Goal: Task Accomplishment & Management: Manage account settings

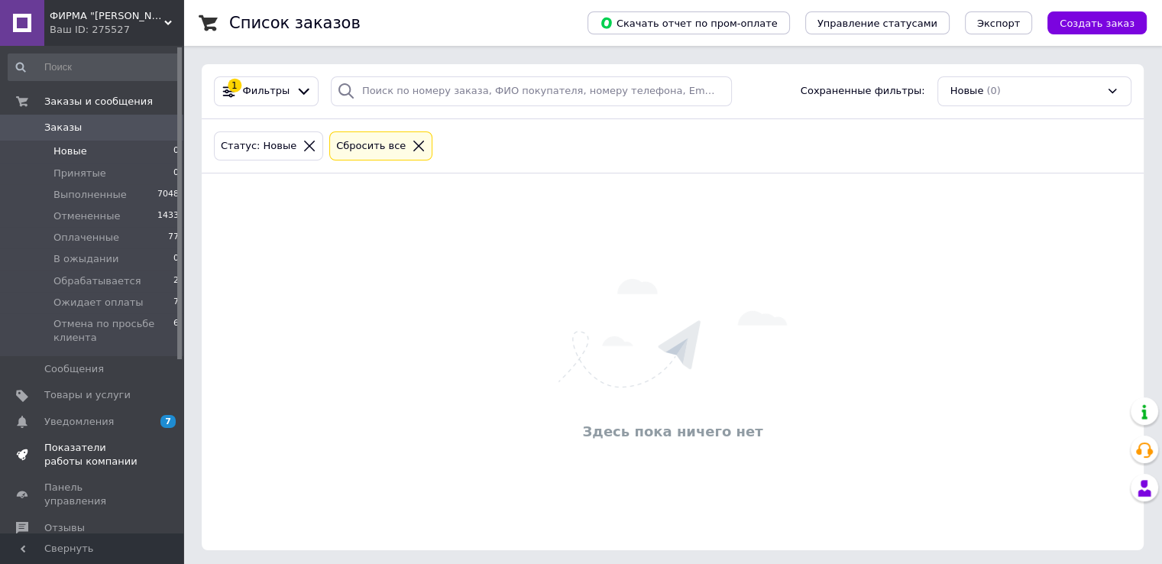
click at [116, 440] on link "Показатели работы компании" at bounding box center [94, 455] width 188 height 40
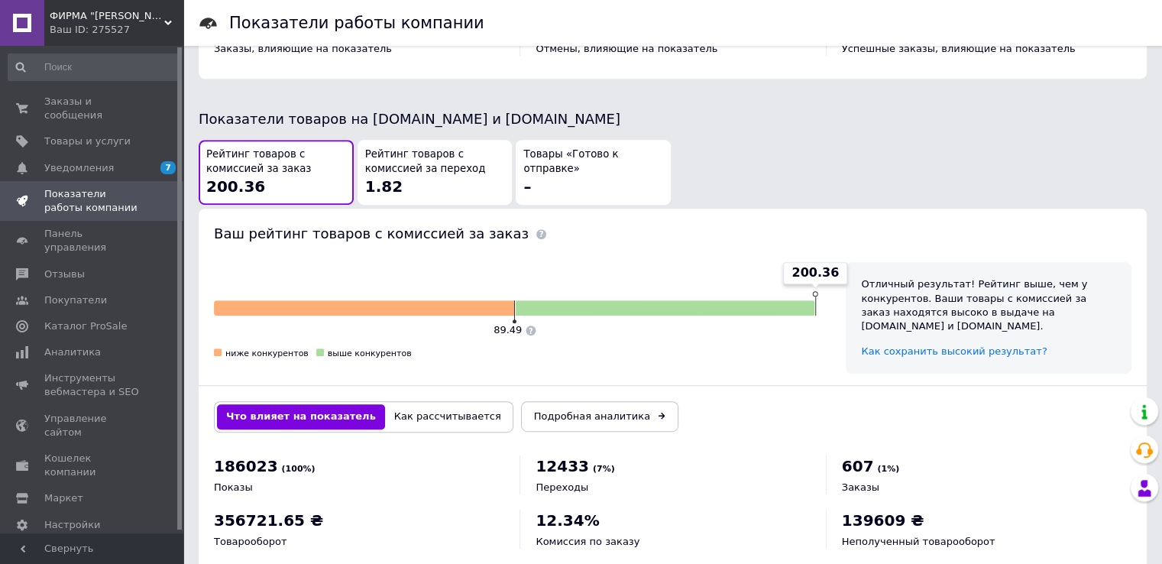
scroll to position [789, 0]
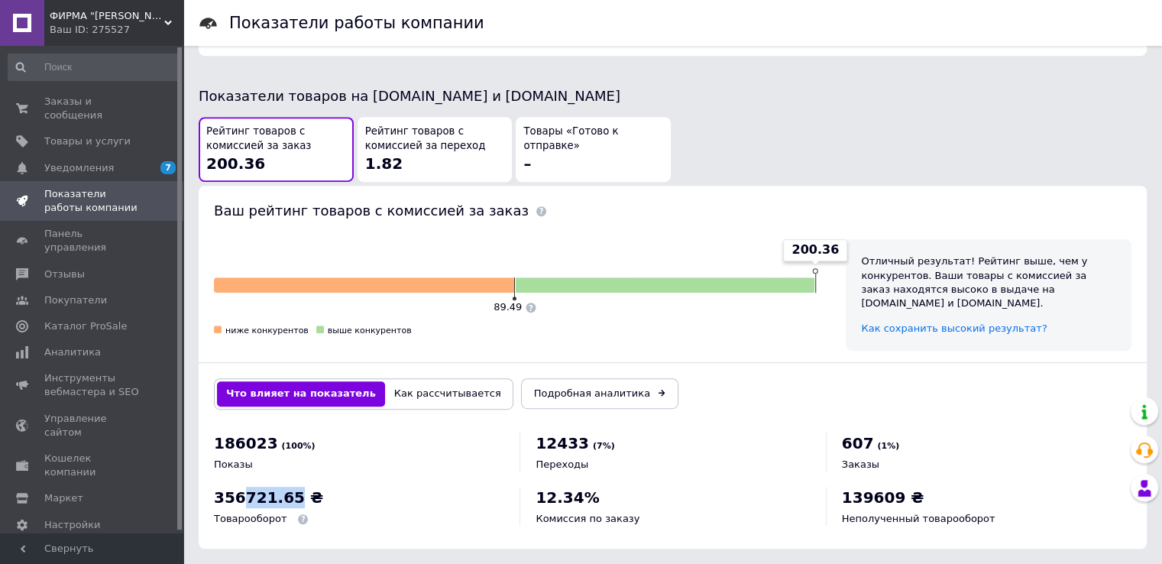
drag, startPoint x: 240, startPoint y: 484, endPoint x: 288, endPoint y: 484, distance: 48.1
click at [288, 488] on span "356721.65 ₴" at bounding box center [268, 497] width 109 height 18
click at [372, 487] on div "356721.65 ₴ Товарооборот" at bounding box center [359, 506] width 290 height 39
click at [131, 102] on span "Заказы и сообщения" at bounding box center [92, 109] width 97 height 28
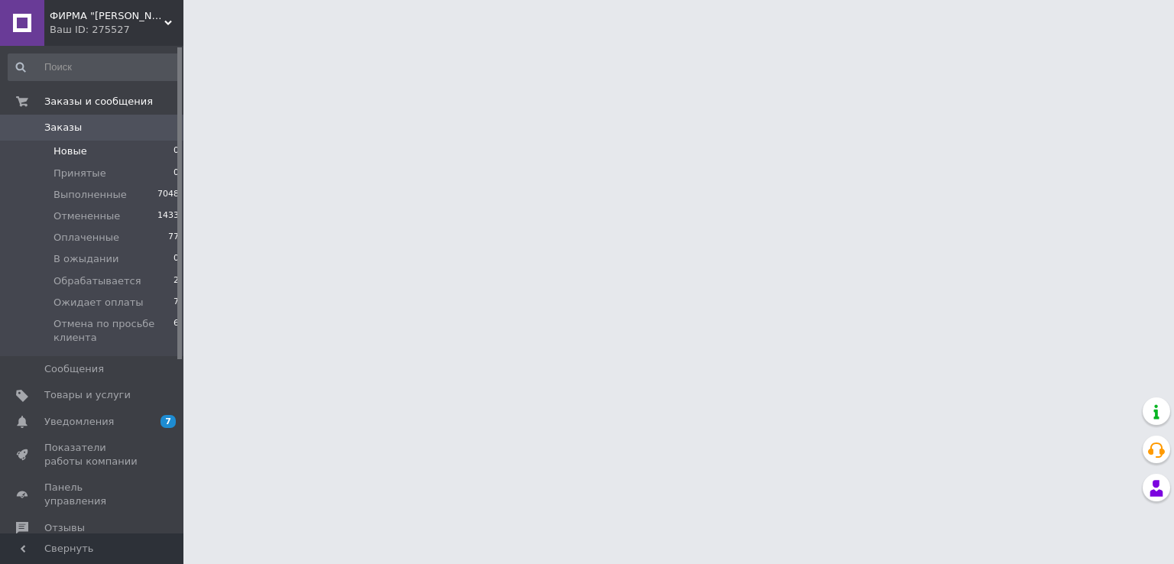
click at [114, 146] on li "Новые 0" at bounding box center [94, 151] width 188 height 21
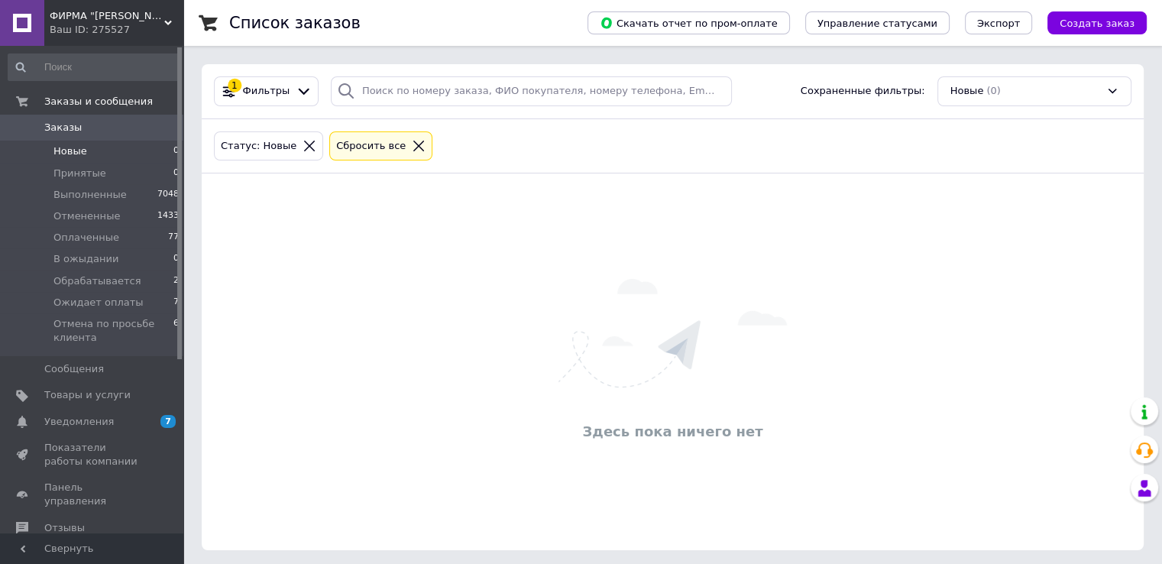
click at [1149, 87] on div "Список заказов Скачать отчет по пром-оплате Управление статусами Экспорт Создат…" at bounding box center [672, 284] width 979 height 569
click at [162, 328] on span "Отмена по просьбе клиента" at bounding box center [113, 331] width 120 height 28
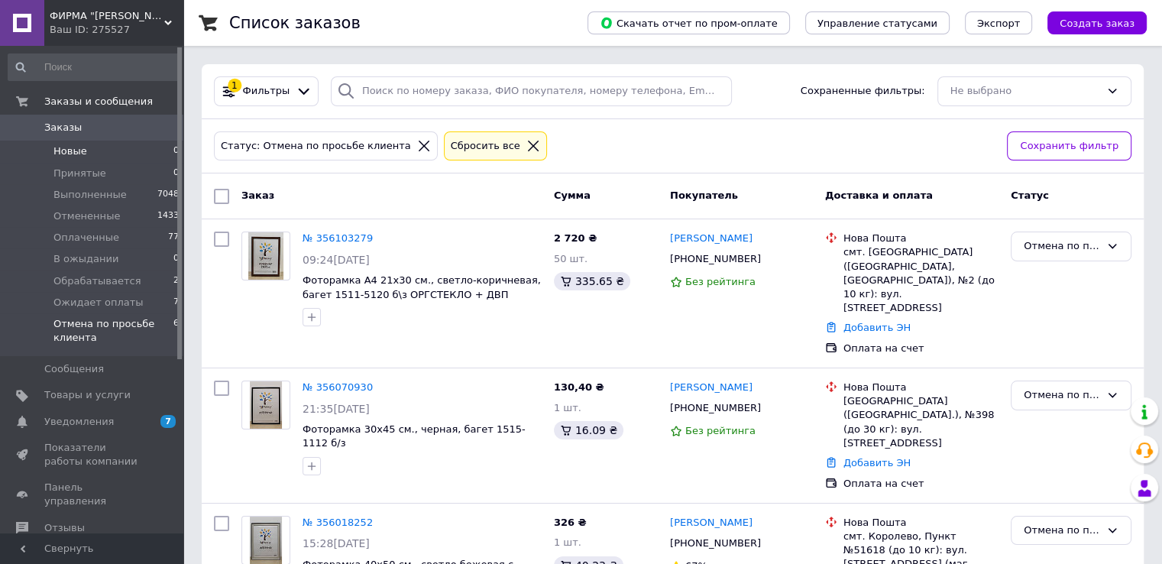
click at [121, 147] on li "Новые 0" at bounding box center [94, 151] width 188 height 21
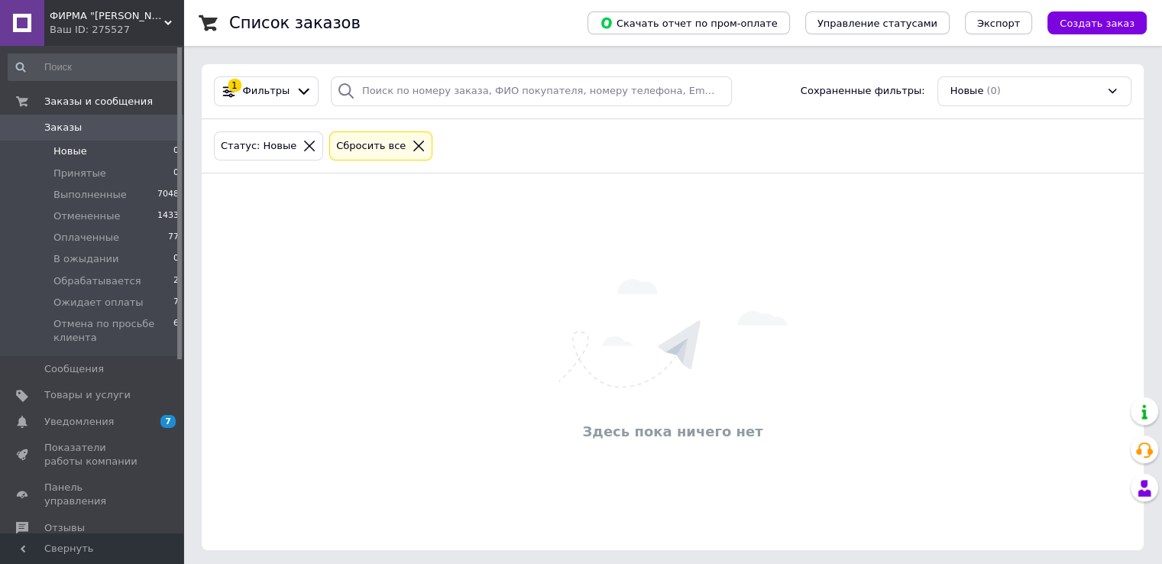
click at [115, 152] on li "Новые 0" at bounding box center [94, 151] width 188 height 21
click at [98, 276] on span "Обрабатывается" at bounding box center [96, 281] width 87 height 14
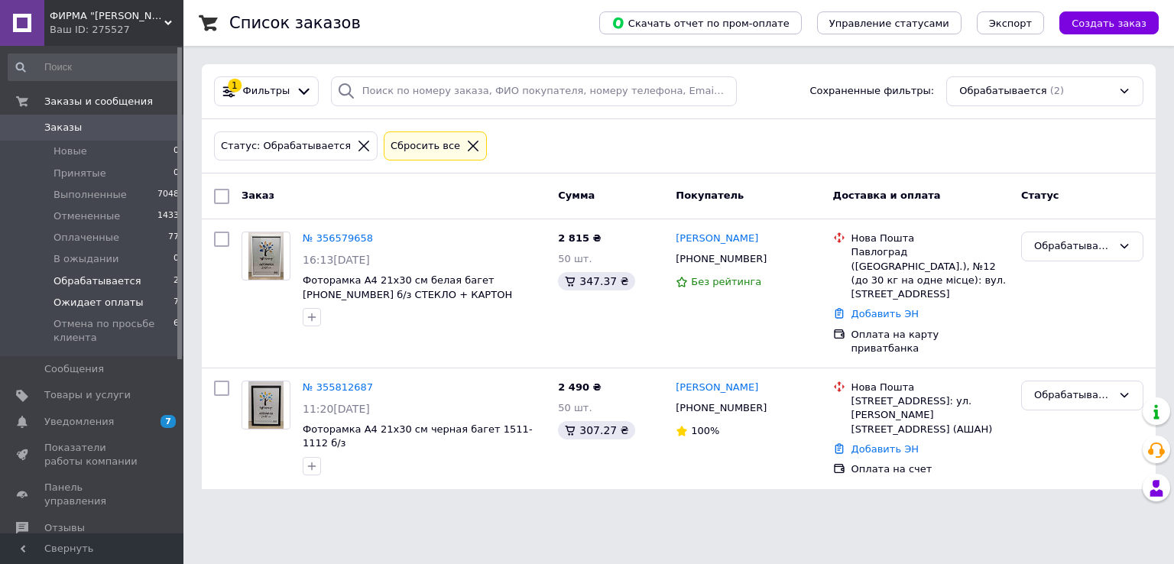
click at [104, 296] on span "Ожидает оплаты" at bounding box center [98, 303] width 90 height 14
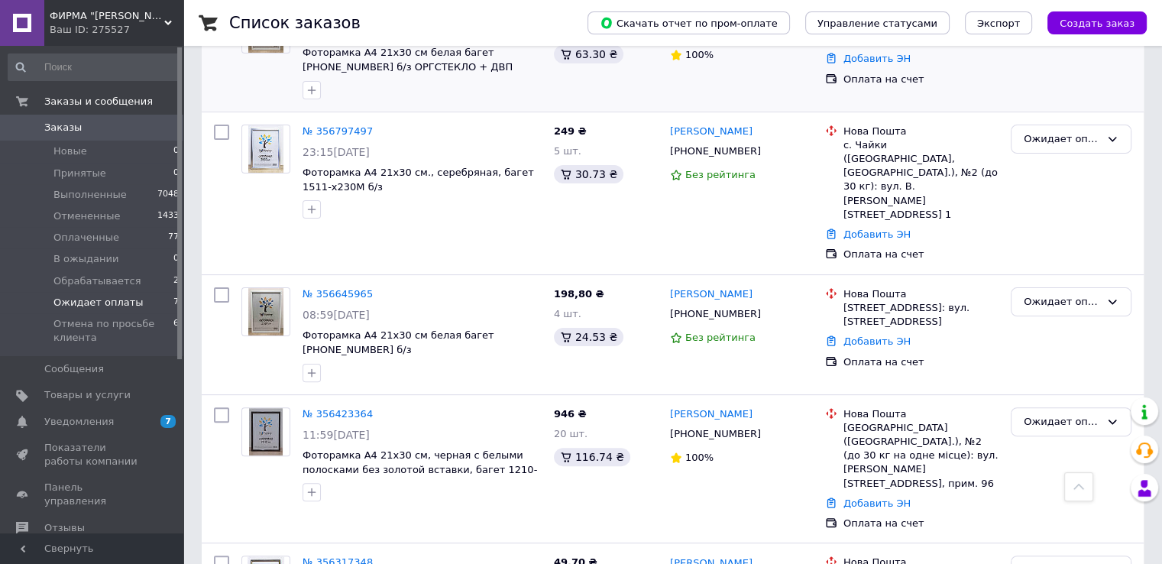
scroll to position [382, 0]
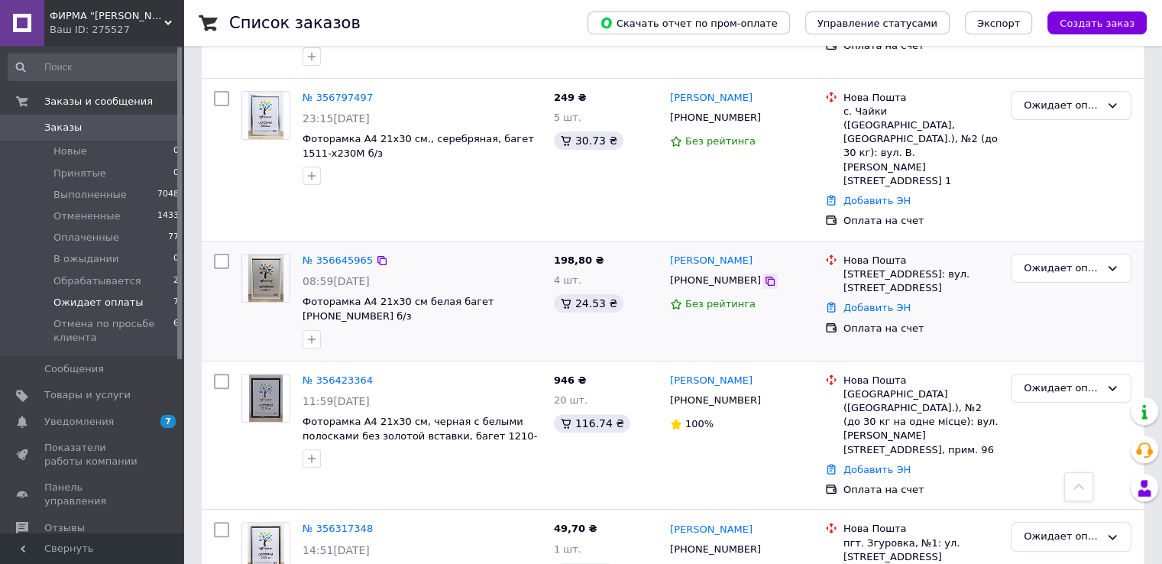
click at [764, 275] on icon at bounding box center [770, 281] width 12 height 12
click at [764, 394] on icon at bounding box center [770, 400] width 12 height 12
click at [1146, 326] on div "Список заказов Скачать отчет по пром-оплате Управление статусами Экспорт Создат…" at bounding box center [672, 192] width 979 height 1149
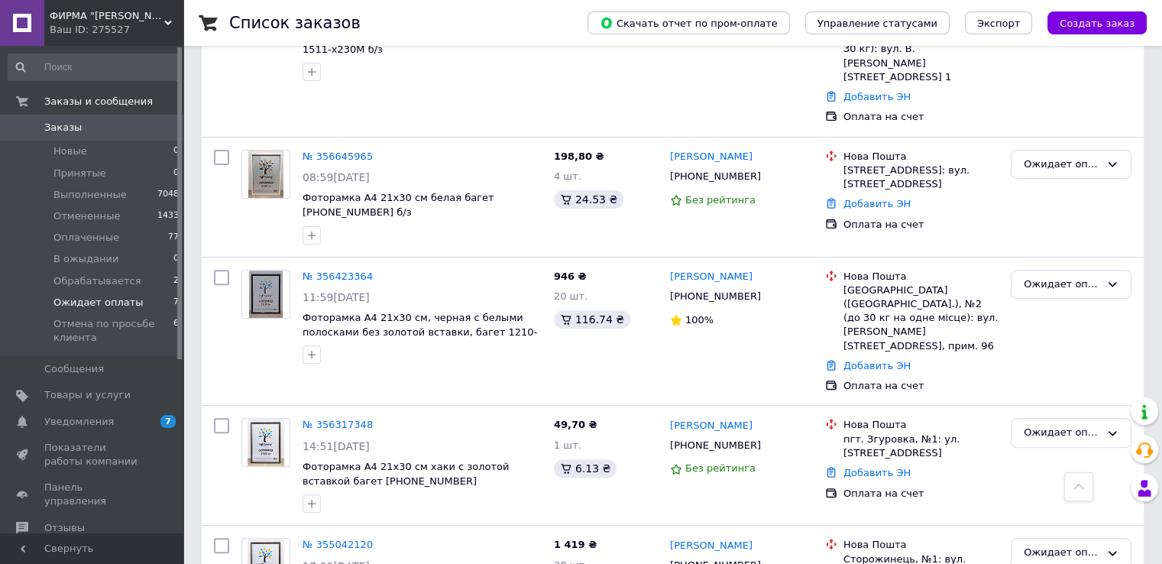
scroll to position [500, 0]
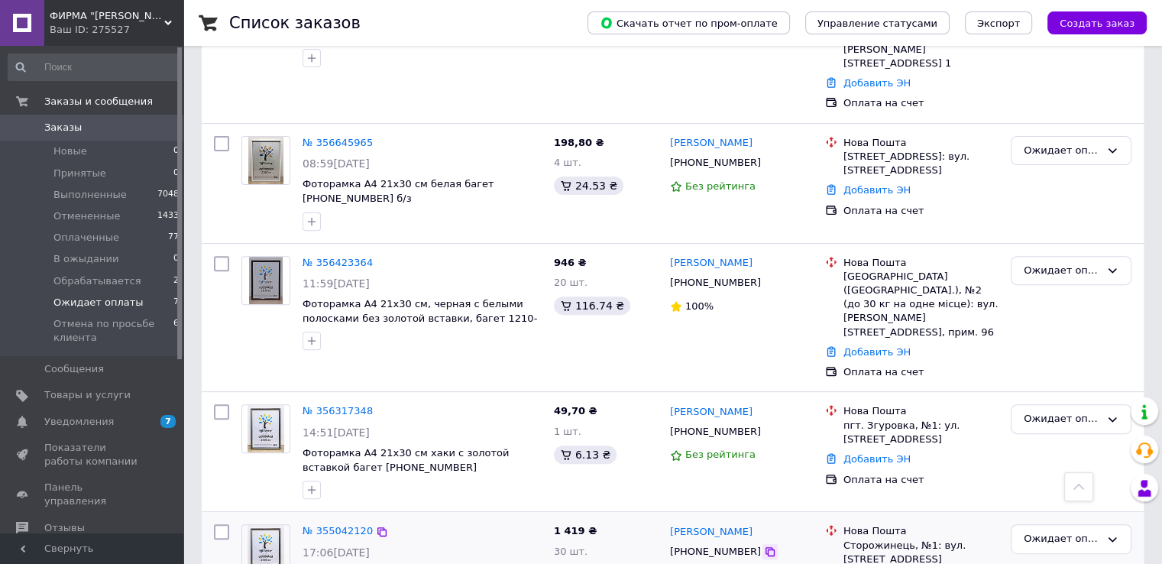
click at [764, 546] on icon at bounding box center [770, 552] width 12 height 12
click at [1154, 347] on div "Список заказов Скачать отчет по пром-оплате Управление статусами Экспорт Создат…" at bounding box center [672, 74] width 979 height 1149
click at [1071, 531] on div "Ожидает оплаты" at bounding box center [1062, 539] width 76 height 16
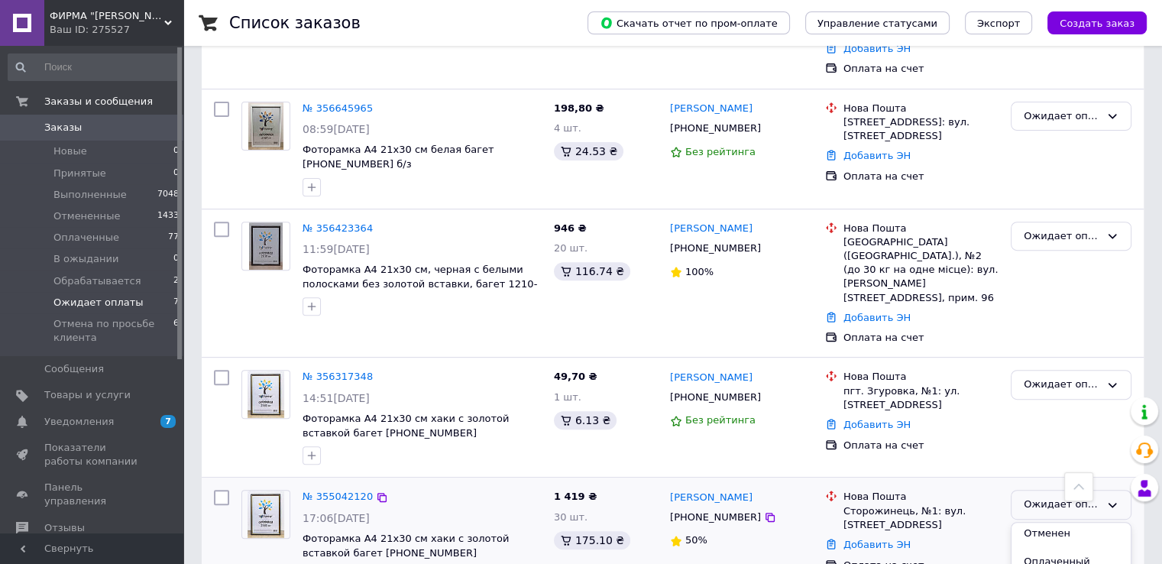
scroll to position [85, 0]
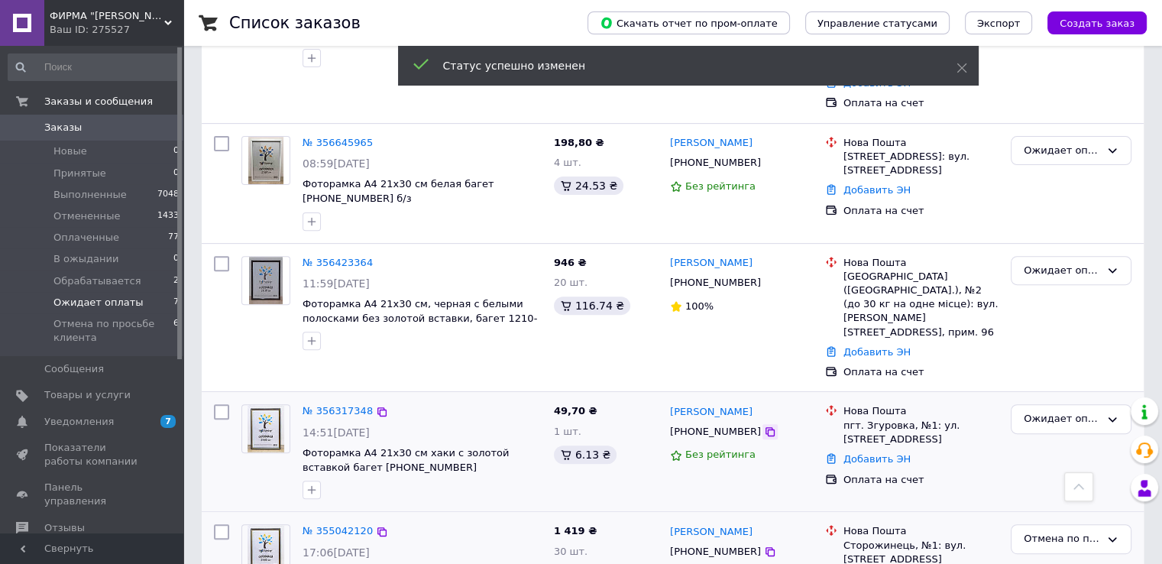
click at [764, 426] on icon at bounding box center [770, 432] width 12 height 12
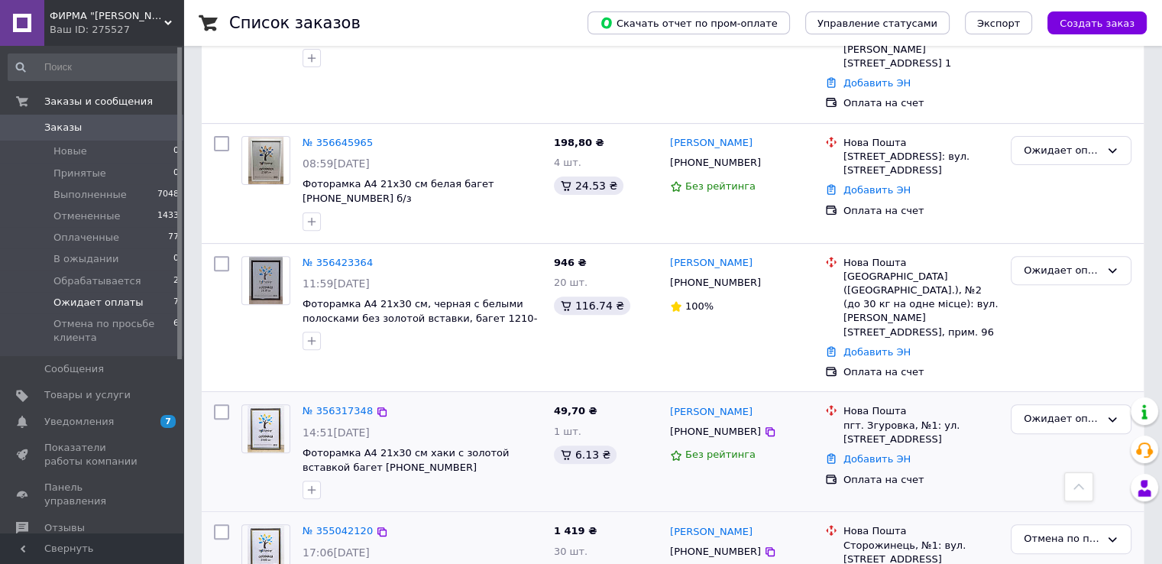
click at [1141, 392] on div "№ 356317348 14:51[DATE] Фоторамка А4 21х30 см хаки с золотой вставкой багет [PH…" at bounding box center [673, 451] width 942 height 119
click at [341, 405] on link "№ 356317348" at bounding box center [338, 410] width 70 height 11
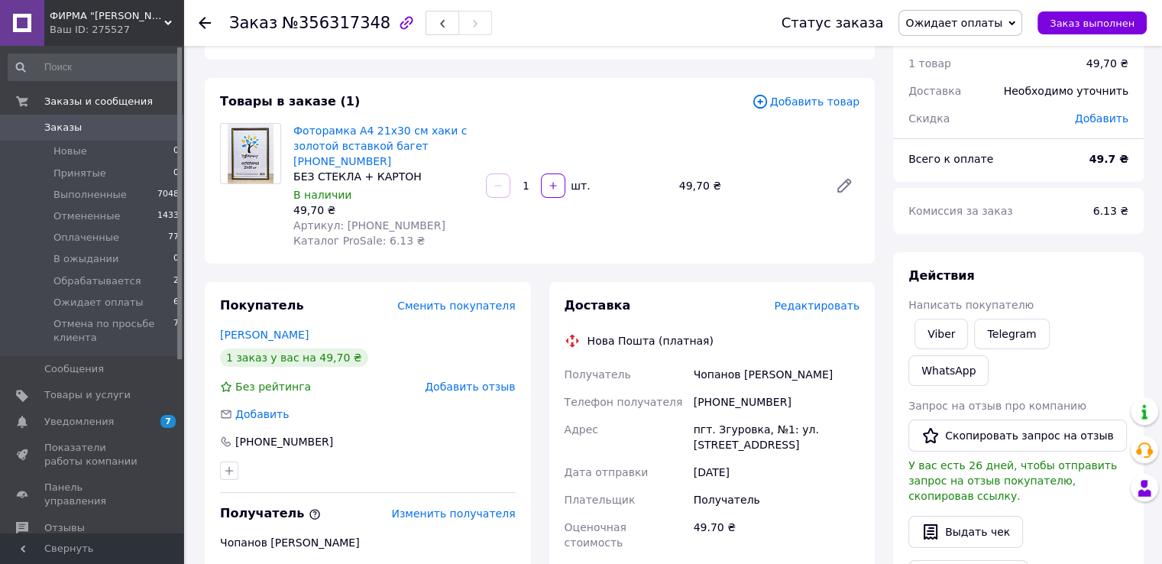
scroll to position [76, 0]
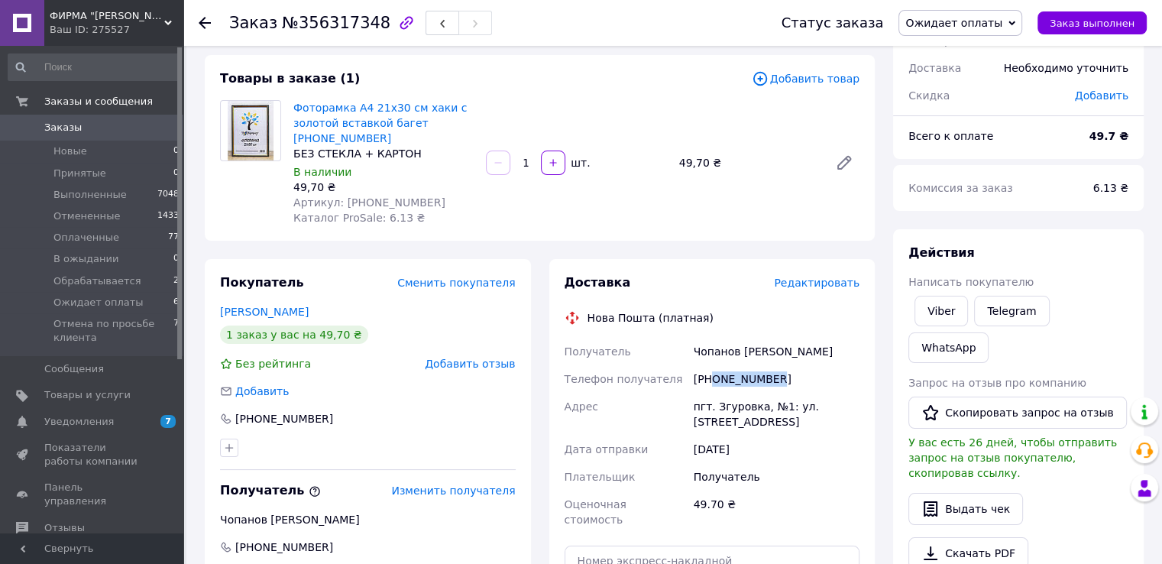
drag, startPoint x: 712, startPoint y: 365, endPoint x: 789, endPoint y: 368, distance: 77.2
click at [789, 368] on div "[PHONE_NUMBER]" at bounding box center [777, 379] width 172 height 28
copy div "0637266674"
click at [227, 235] on div "Заказ с каталога [DATE] 14:51 Товары в заказе (1) Добавить товар Фоторамка А4 2…" at bounding box center [540, 509] width 689 height 1043
click at [259, 306] on link "[PERSON_NAME]" at bounding box center [264, 312] width 89 height 12
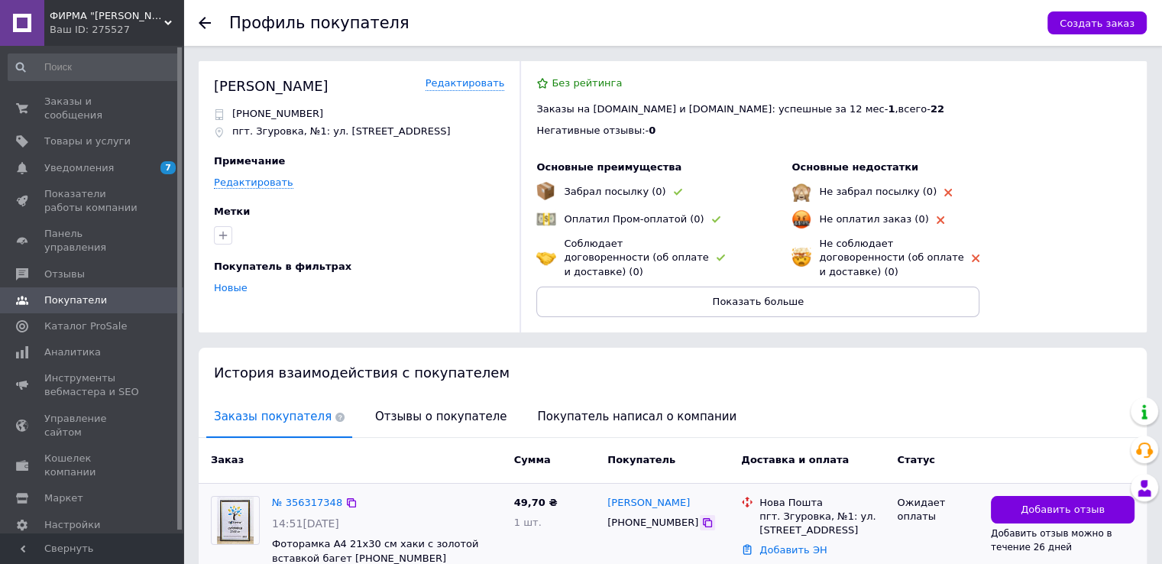
click at [702, 517] on icon at bounding box center [708, 523] width 12 height 12
click at [122, 99] on span "Заказы и сообщения" at bounding box center [92, 109] width 97 height 28
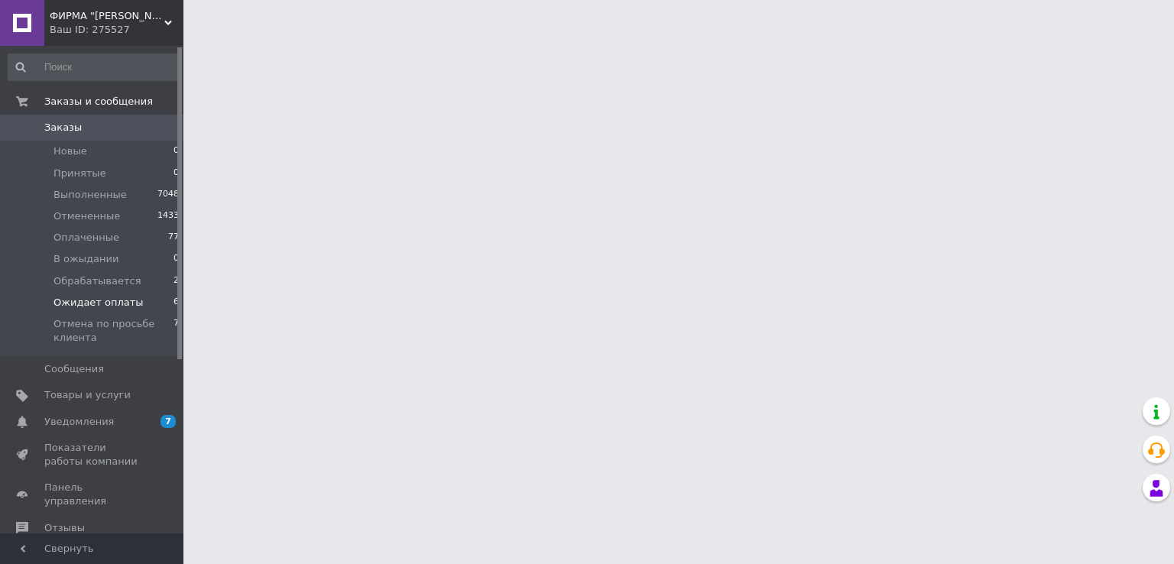
click at [106, 297] on span "Ожидает оплаты" at bounding box center [98, 303] width 90 height 14
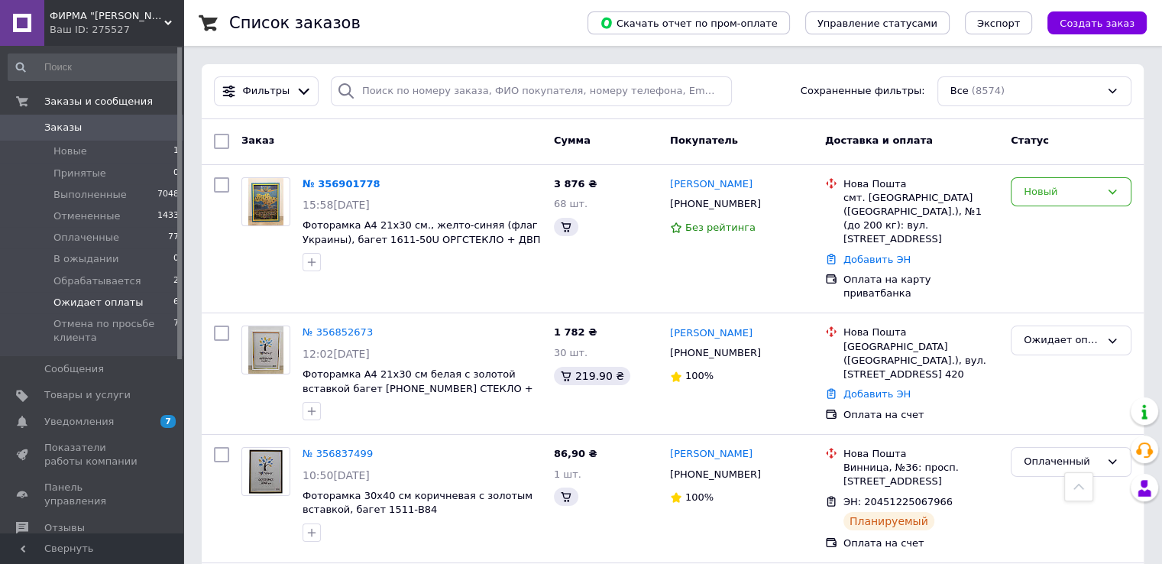
scroll to position [326, 0]
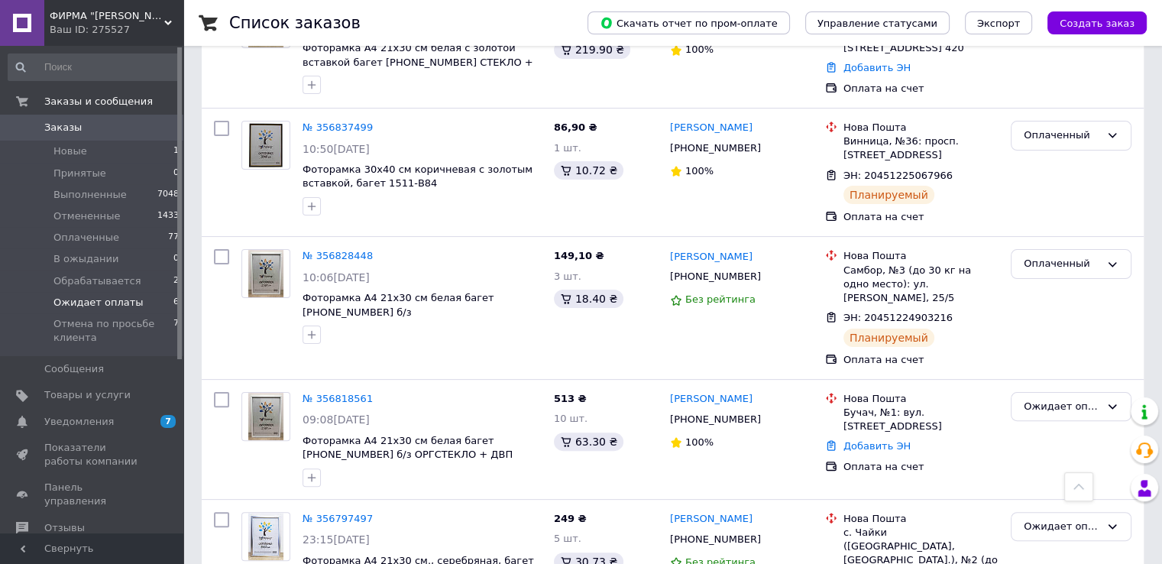
click at [109, 300] on span "Ожидает оплаты" at bounding box center [98, 303] width 90 height 14
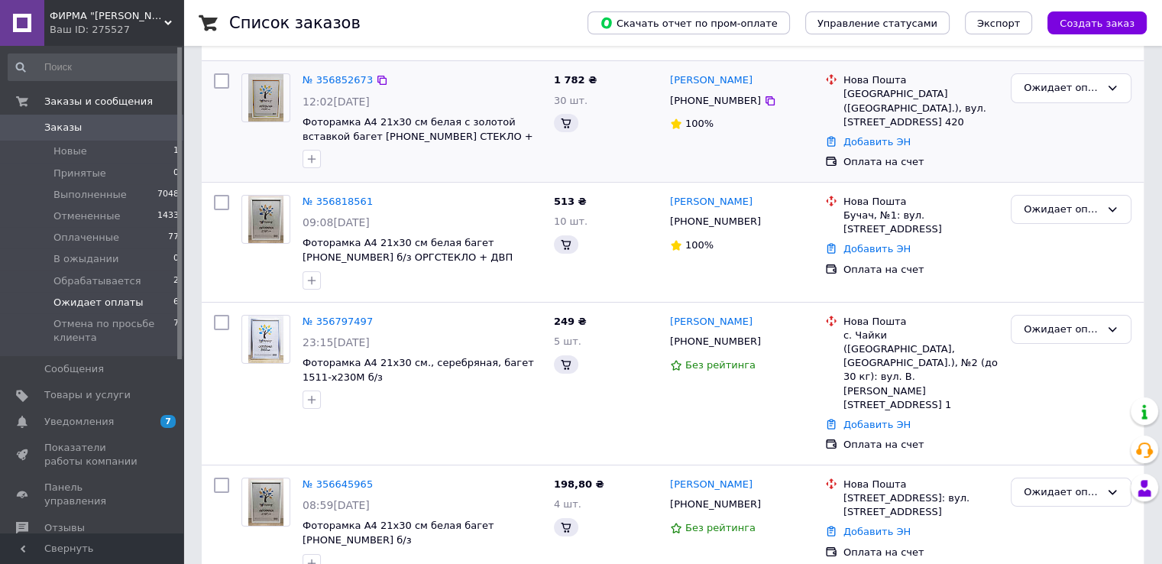
scroll to position [381, 0]
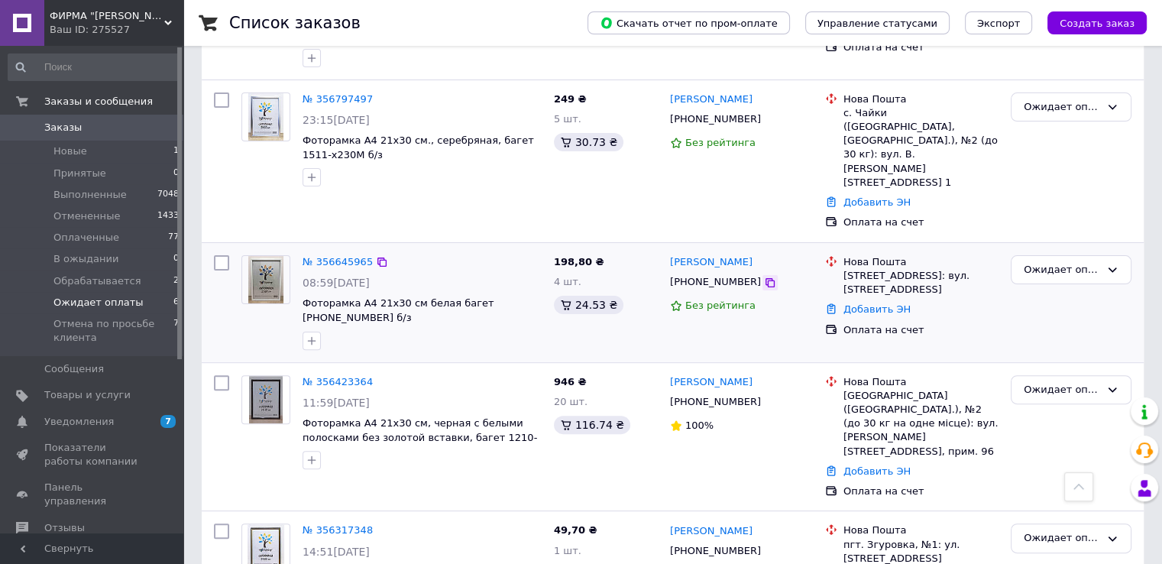
click at [764, 277] on icon at bounding box center [770, 283] width 12 height 12
click at [1153, 360] on div "Список заказов Скачать отчет по пром-оплате Управление статусами Экспорт Создат…" at bounding box center [672, 133] width 979 height 1029
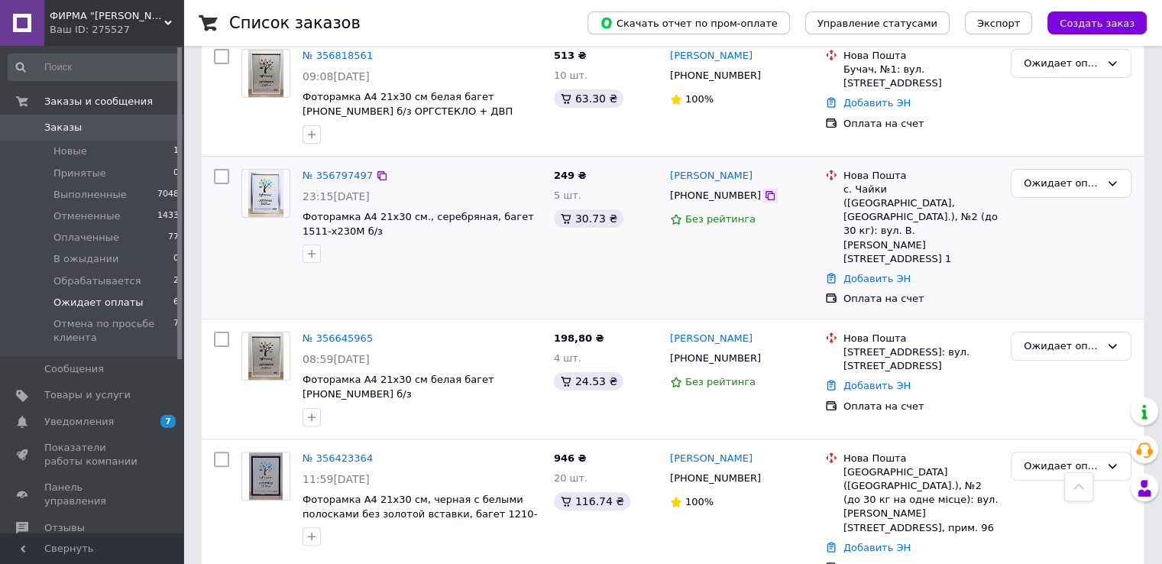
click at [764, 193] on icon at bounding box center [770, 196] width 12 height 12
click at [1137, 345] on div "Ожидает оплаты" at bounding box center [1071, 379] width 133 height 107
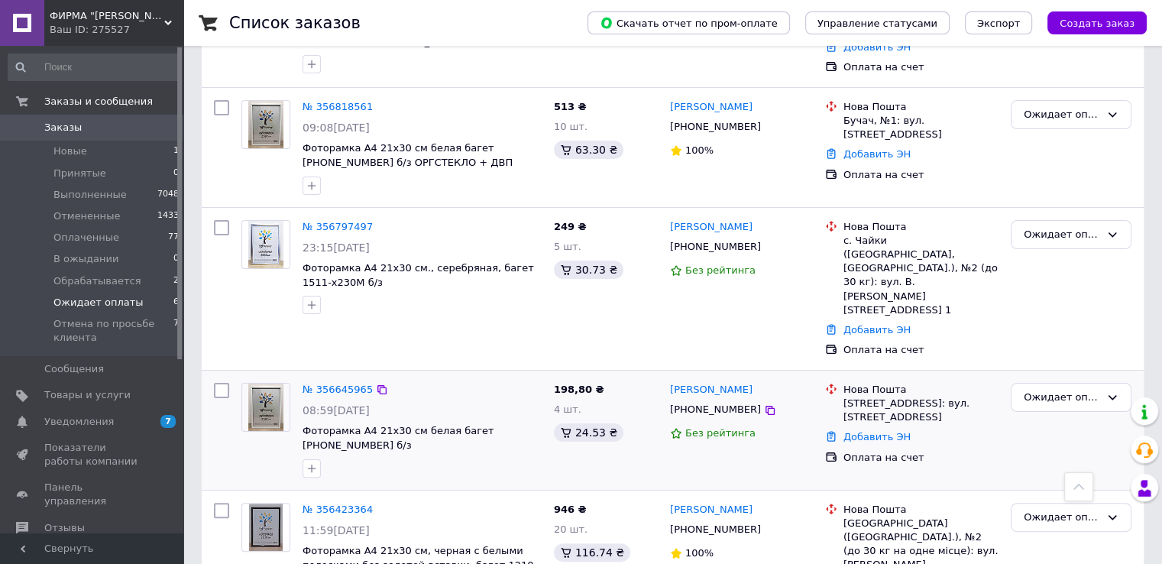
scroll to position [228, 0]
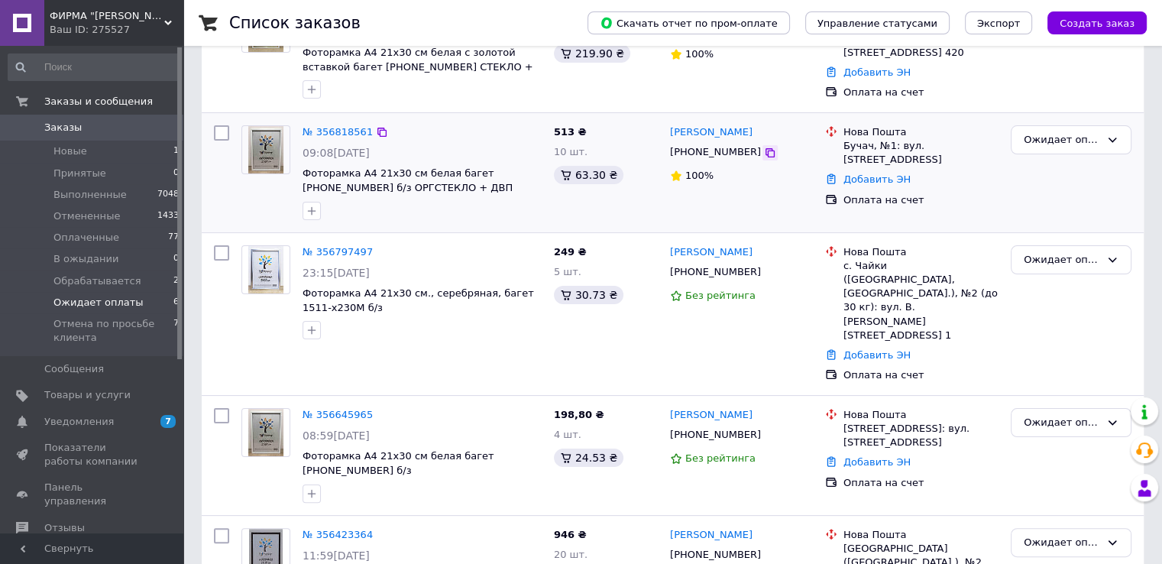
click at [766, 148] on icon at bounding box center [770, 152] width 9 height 9
click at [151, 299] on li "Ожидает оплаты 6" at bounding box center [94, 302] width 188 height 21
click at [122, 155] on li "Новые 1" at bounding box center [94, 151] width 188 height 21
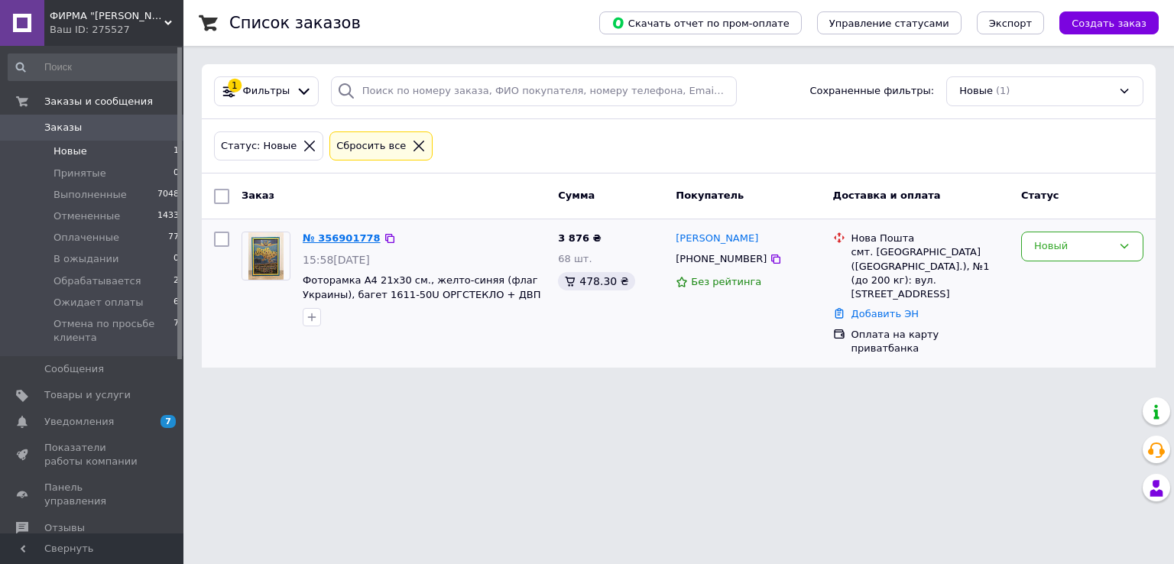
click at [337, 230] on div "№ 356901778" at bounding box center [341, 239] width 81 height 18
click at [332, 239] on link "№ 356901778" at bounding box center [342, 237] width 78 height 11
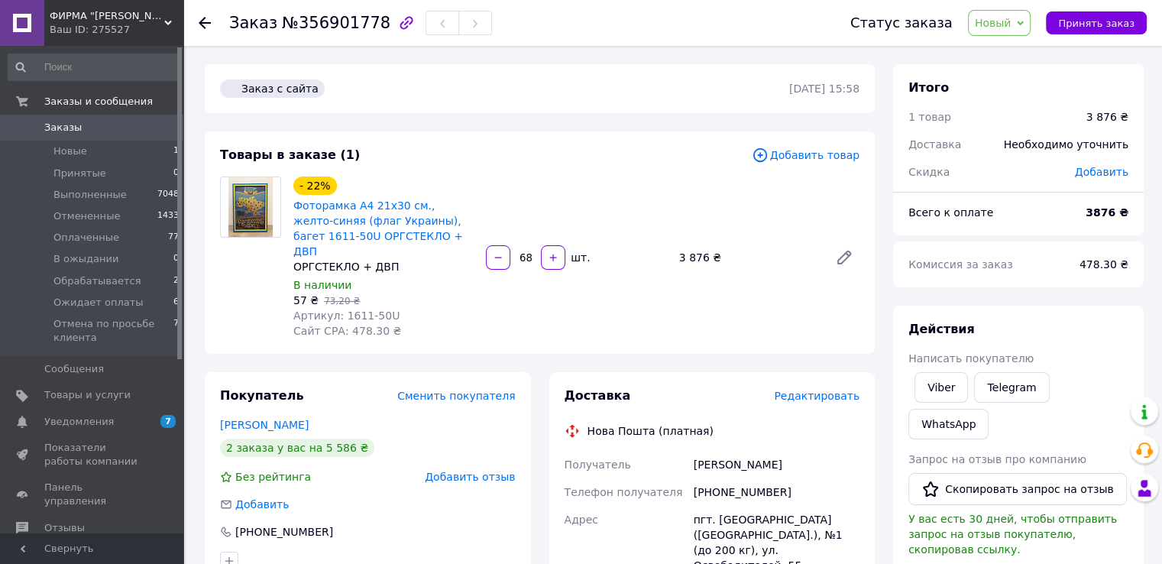
click at [1030, 31] on span "Новый" at bounding box center [999, 23] width 63 height 26
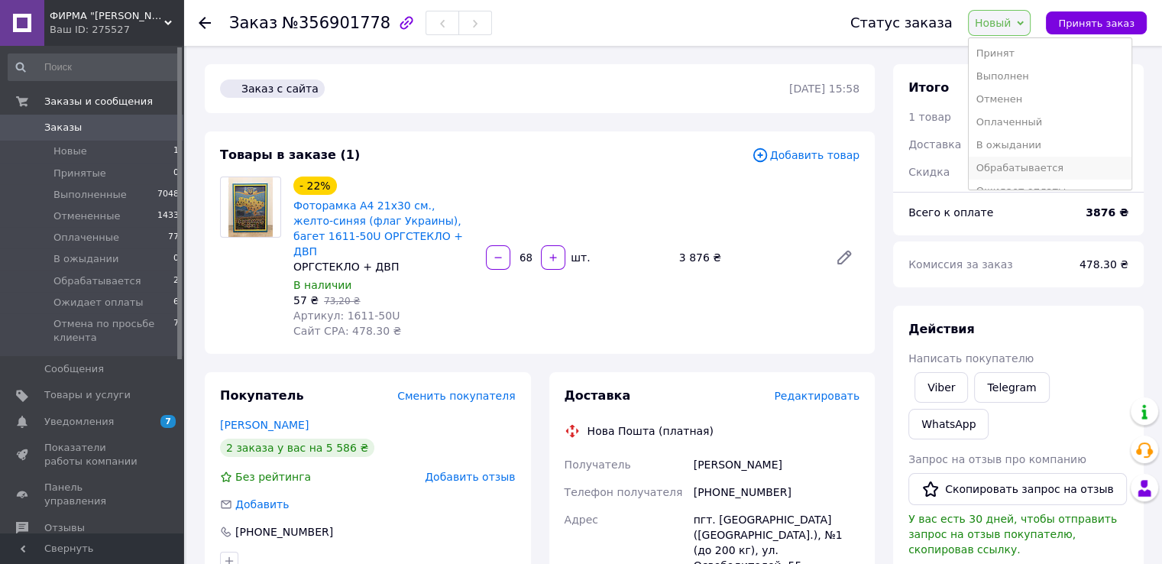
click at [1032, 163] on li "Обрабатывается" at bounding box center [1050, 168] width 163 height 23
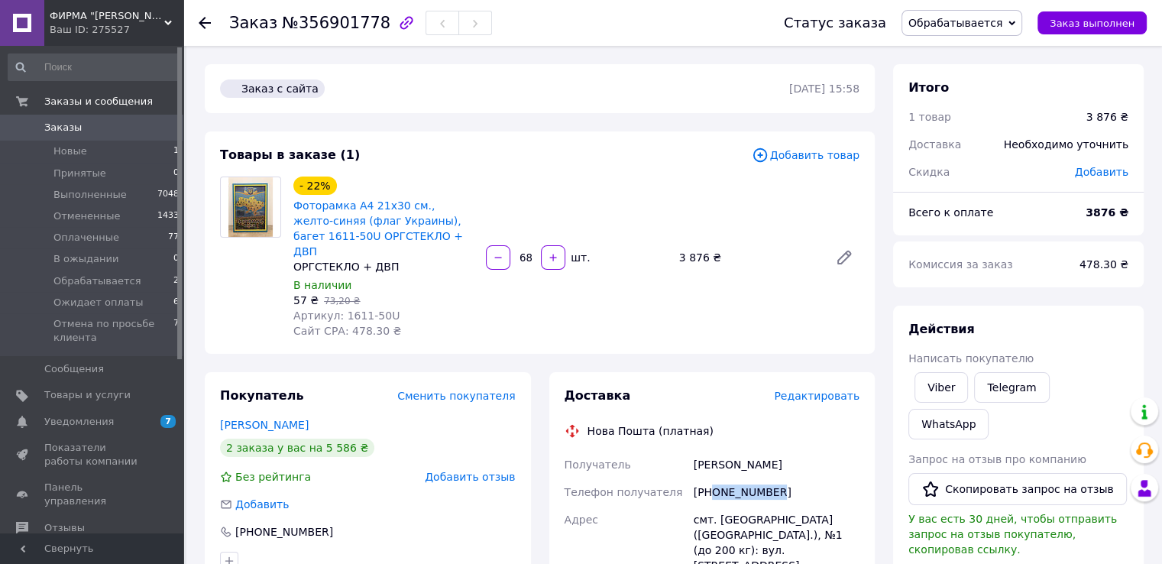
drag, startPoint x: 715, startPoint y: 481, endPoint x: 790, endPoint y: 485, distance: 75.8
click at [790, 485] on div "[PHONE_NUMBER]" at bounding box center [777, 492] width 172 height 28
copy div "0951664927"
click at [497, 326] on div "- 22% Фоторамка А4 21х30 см., желто-синяя (флаг Украины), багет 1611-50U ОРГСТЕ…" at bounding box center [576, 257] width 579 height 168
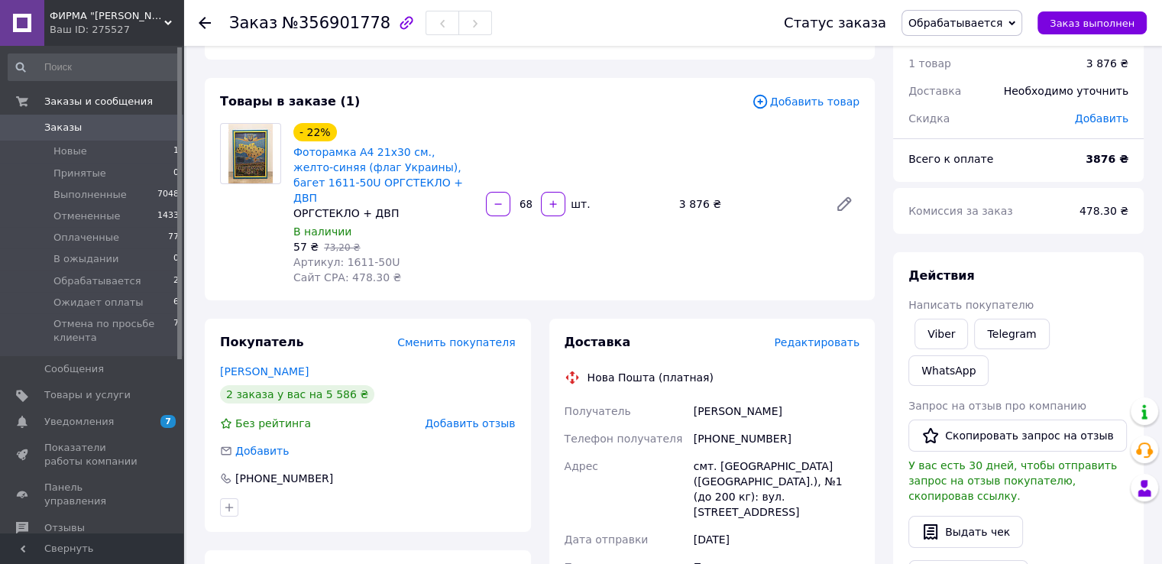
scroll to position [76, 0]
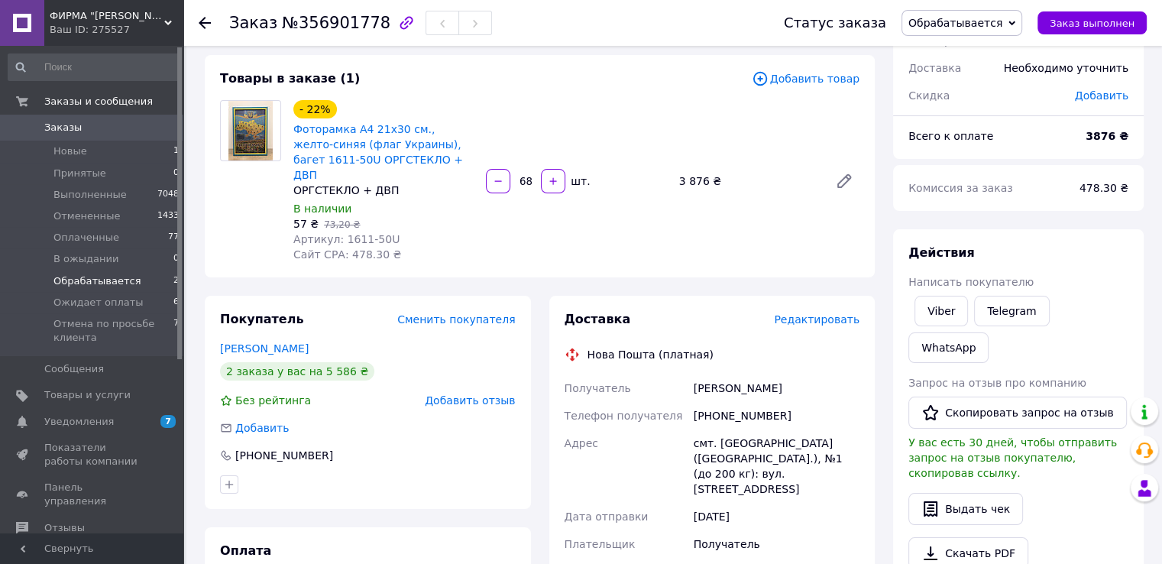
click at [102, 291] on li "Обрабатывается 2" at bounding box center [94, 281] width 188 height 21
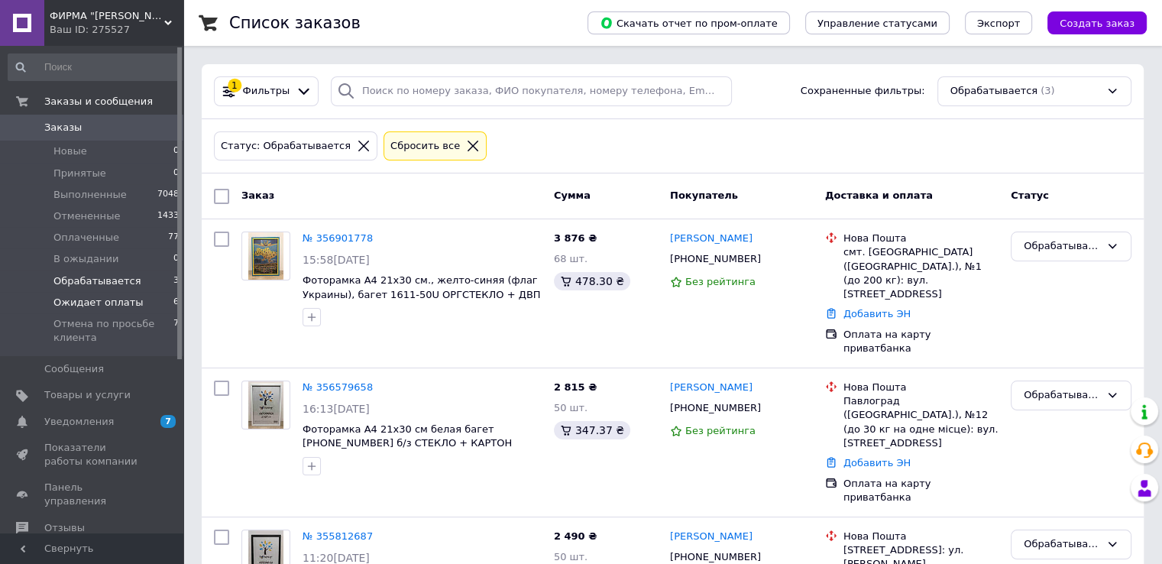
click at [144, 306] on li "Ожидает оплаты 6" at bounding box center [94, 302] width 188 height 21
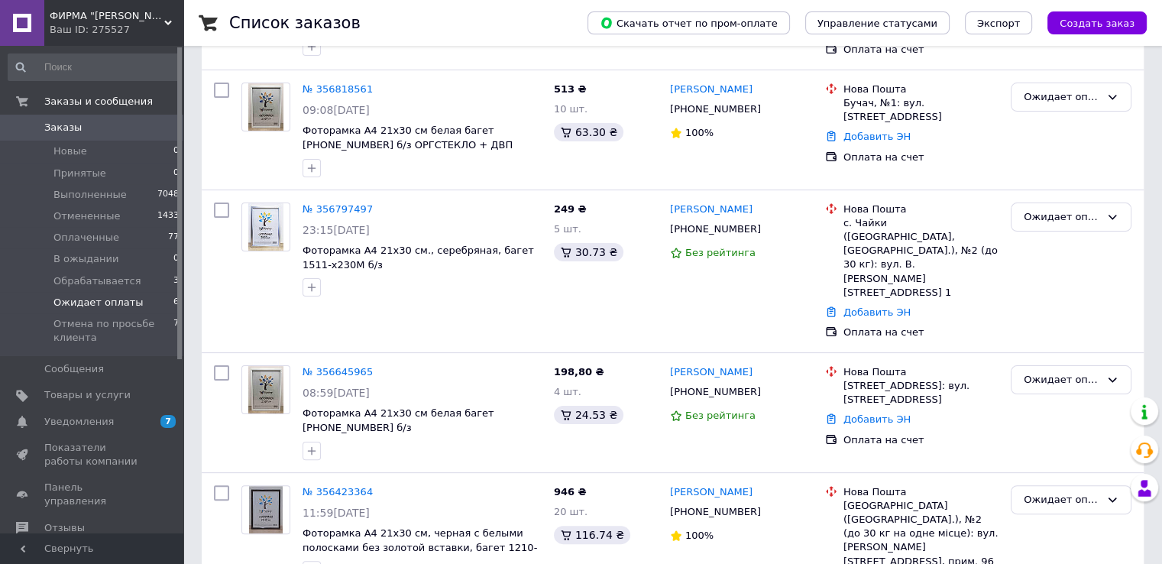
scroll to position [381, 0]
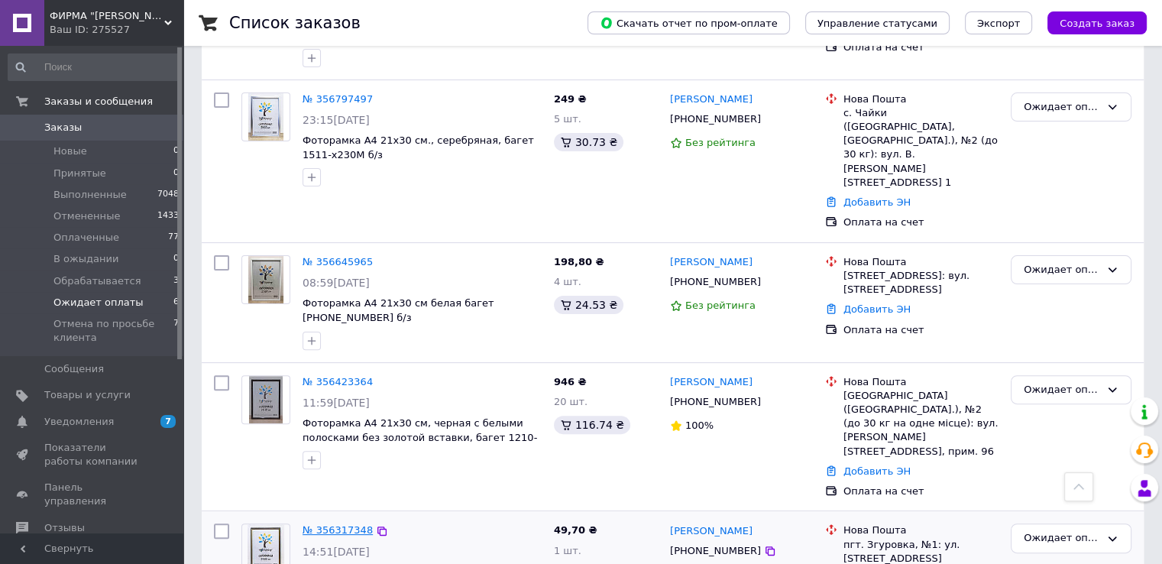
click at [336, 524] on link "№ 356317348" at bounding box center [338, 529] width 70 height 11
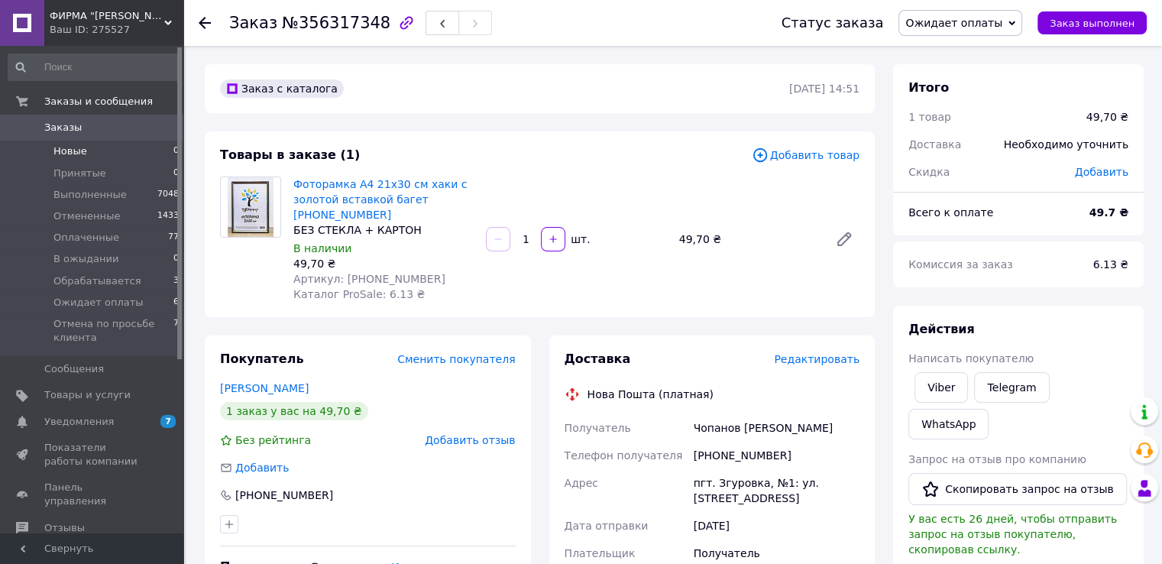
click at [131, 154] on li "Новые 0" at bounding box center [94, 151] width 188 height 21
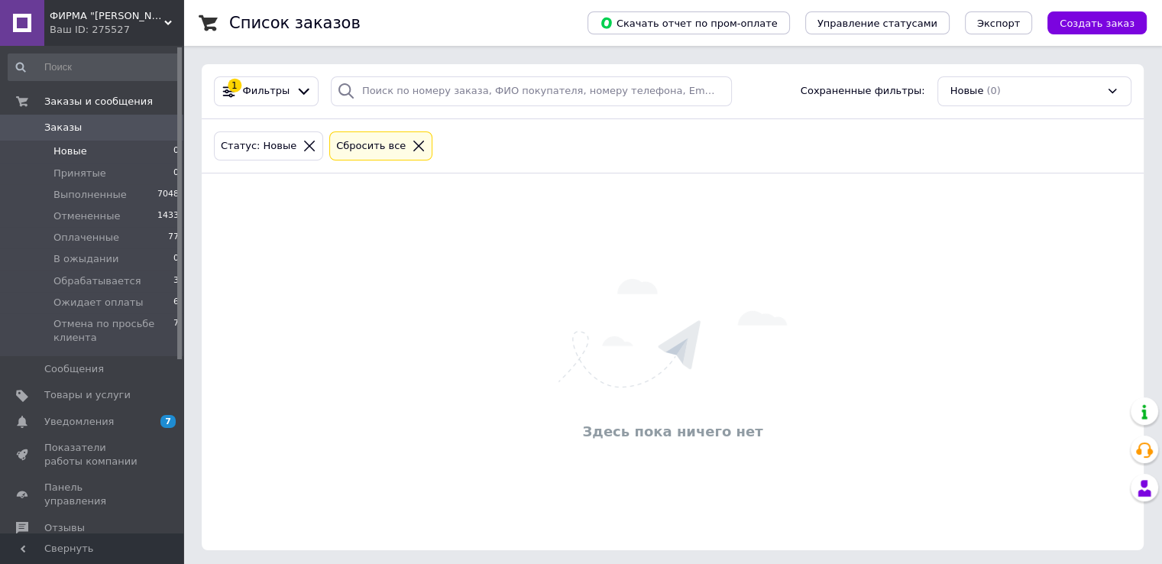
click at [1120, 312] on div "Здесь пока ничего нет" at bounding box center [673, 362] width 942 height 346
click at [323, 372] on div "Здесь пока ничего нет" at bounding box center [673, 362] width 942 height 346
click at [886, 292] on div "Здесь пока ничего нет" at bounding box center [673, 359] width 942 height 346
click at [117, 297] on span "Ожидает оплаты" at bounding box center [98, 303] width 90 height 14
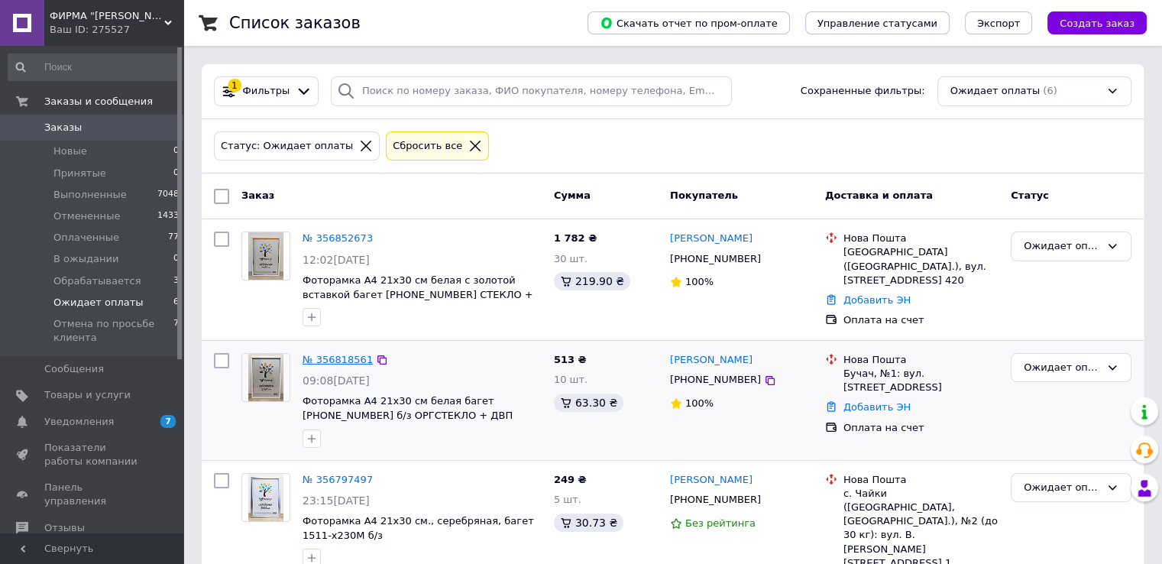
click at [348, 358] on link "№ 356818561" at bounding box center [338, 359] width 70 height 11
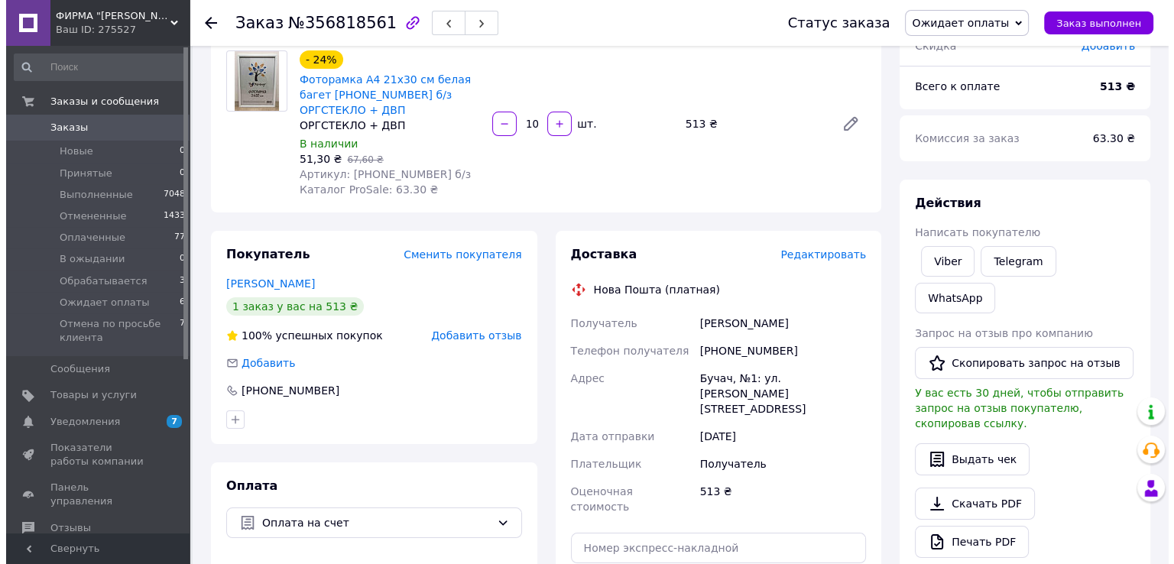
scroll to position [153, 0]
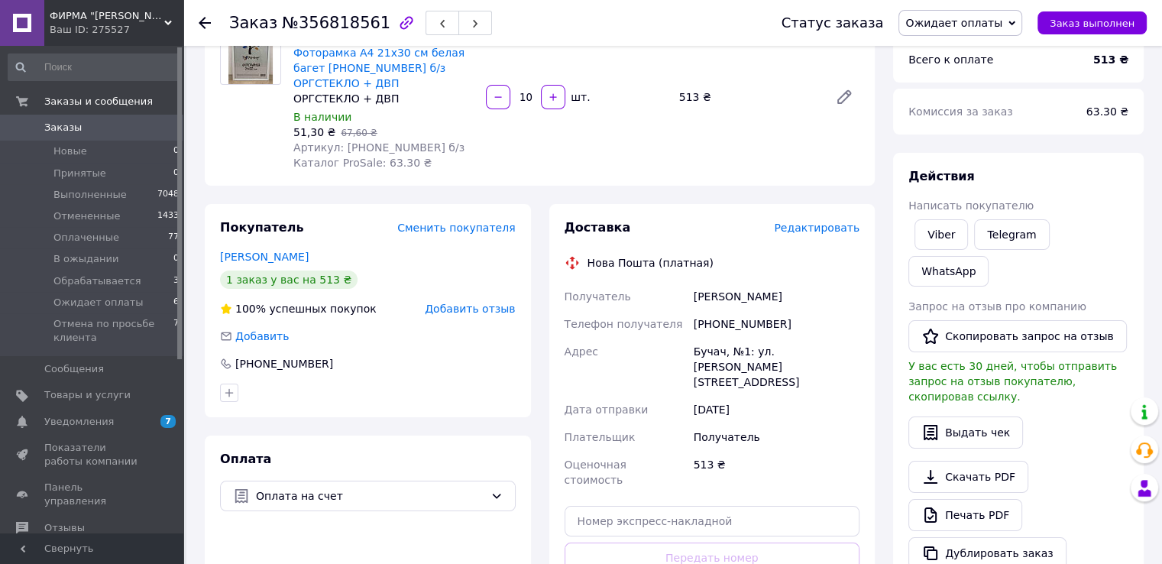
click at [838, 222] on span "Редактировать" at bounding box center [817, 228] width 86 height 12
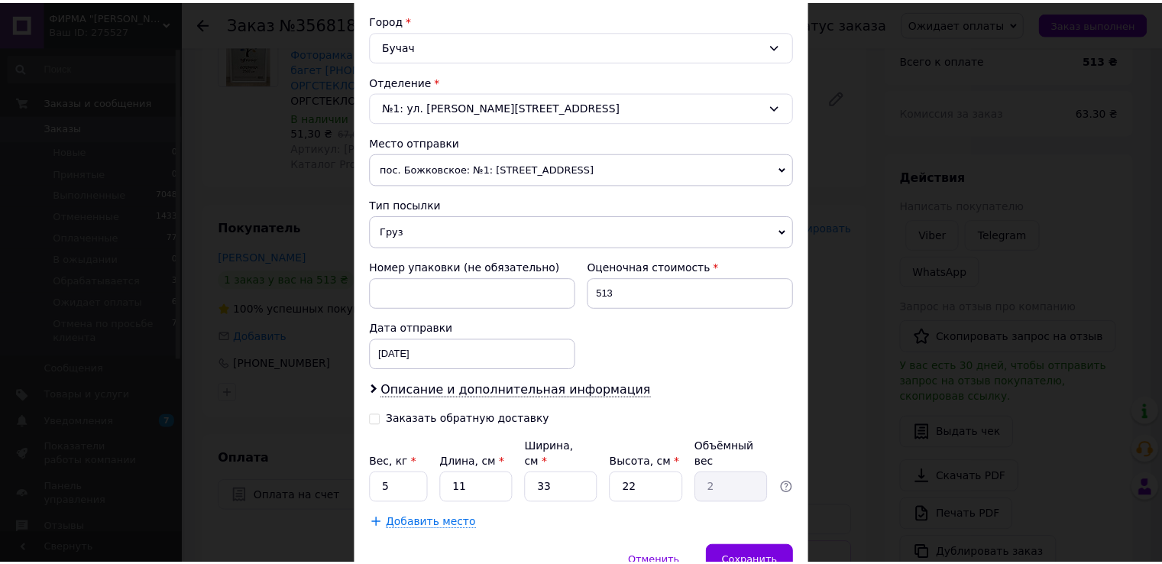
scroll to position [459, 0]
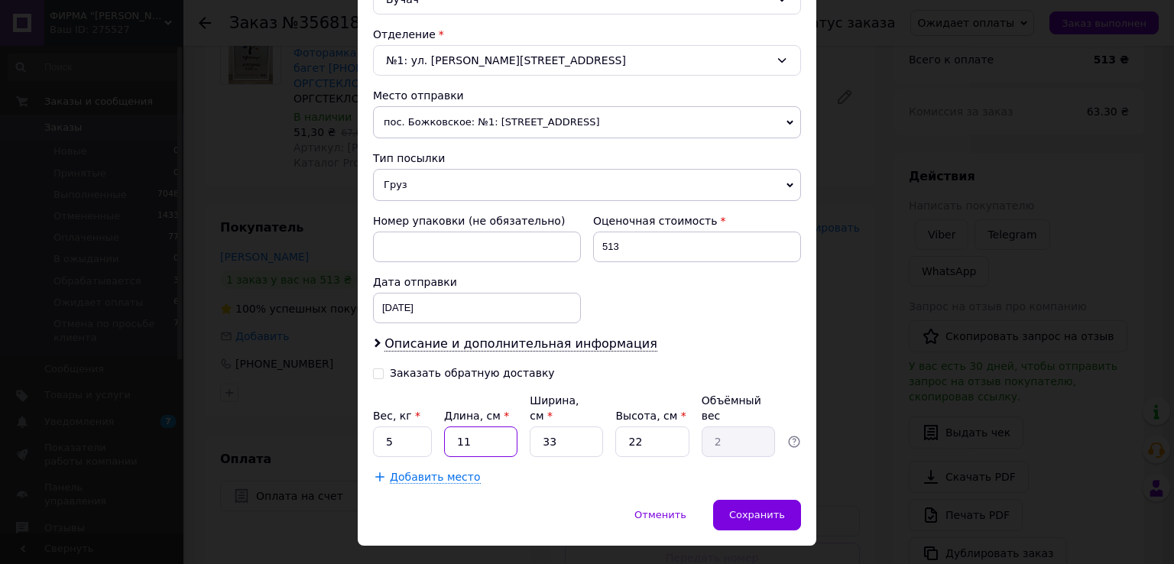
click at [497, 426] on input "11" at bounding box center [480, 441] width 73 height 31
type input "1"
type input "0.18"
type input "2"
type input "0.36"
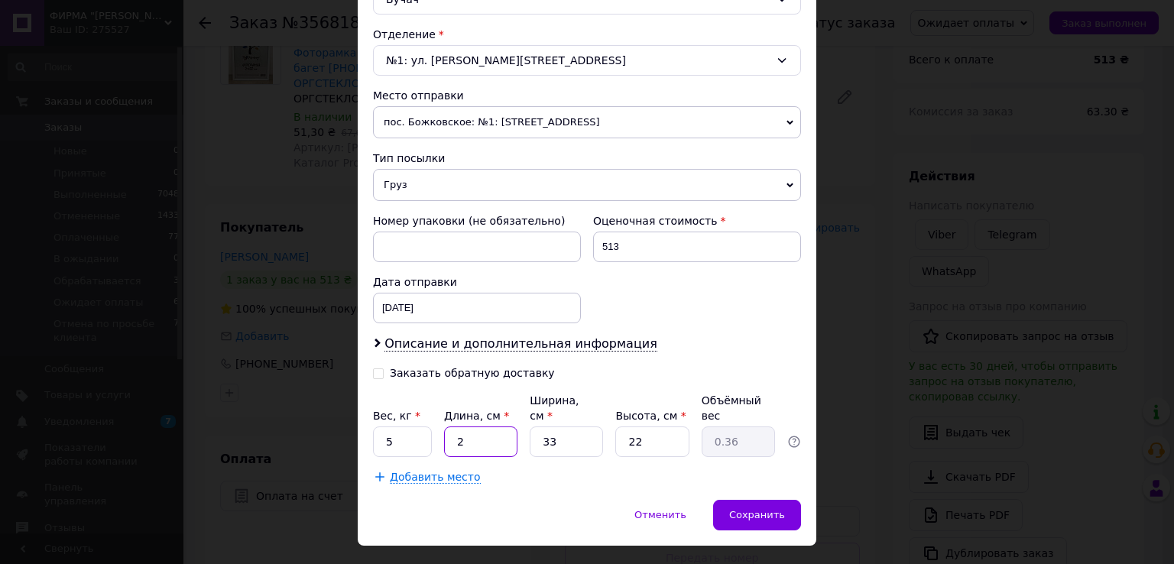
type input "20"
type input "3.63"
type input "20"
click at [569, 426] on input "33" at bounding box center [566, 441] width 73 height 31
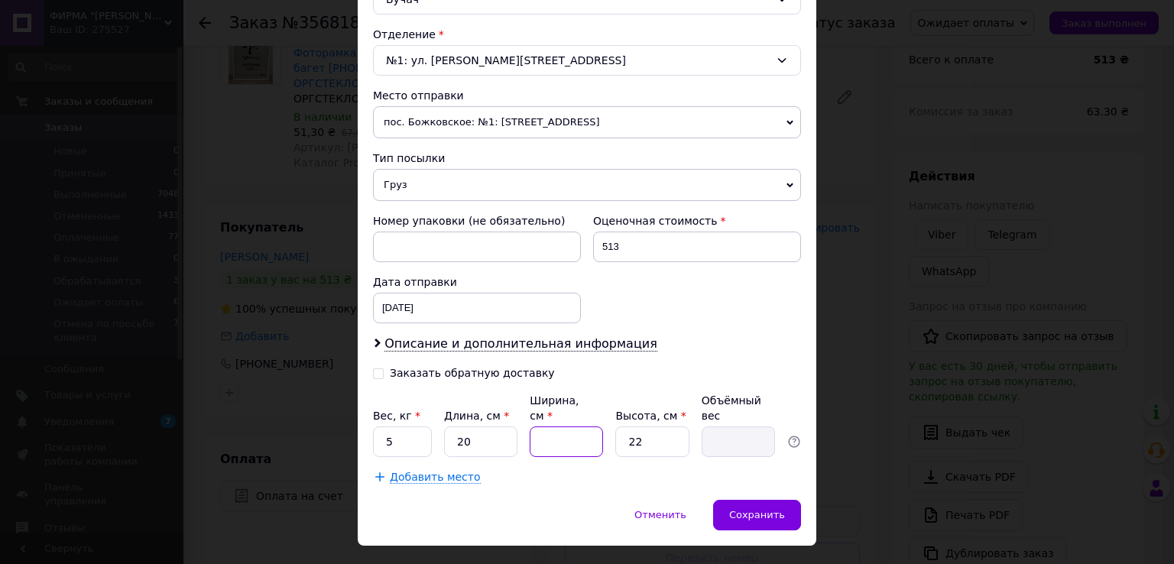
type input "2"
type input "0.22"
type input "20"
type input "2.2"
type input "20"
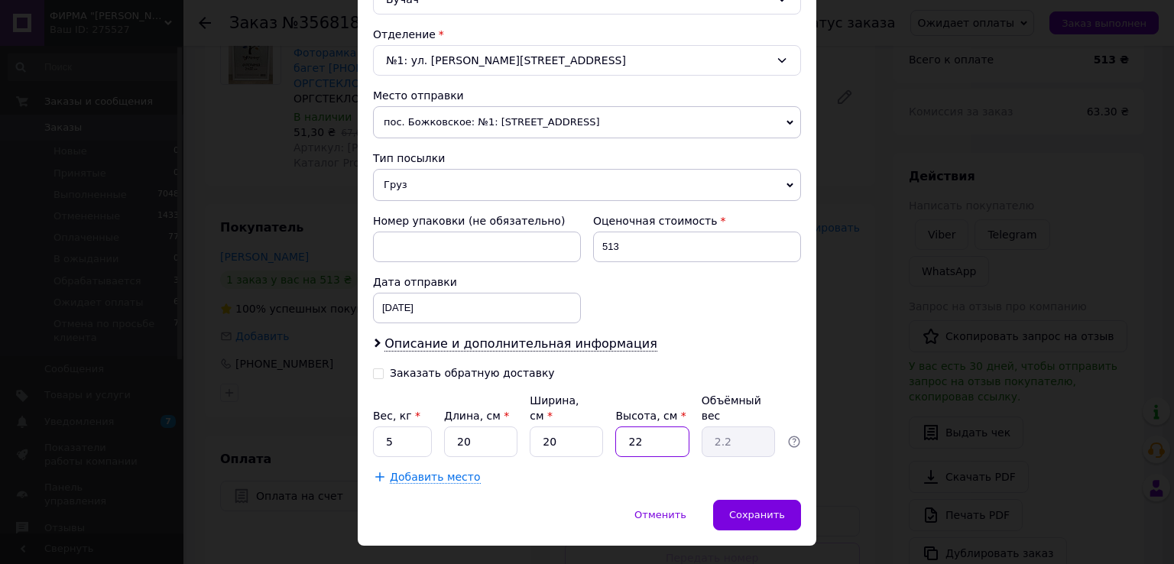
click at [660, 429] on input "22" at bounding box center [651, 441] width 73 height 31
type input "3"
type input "0.3"
type input "30"
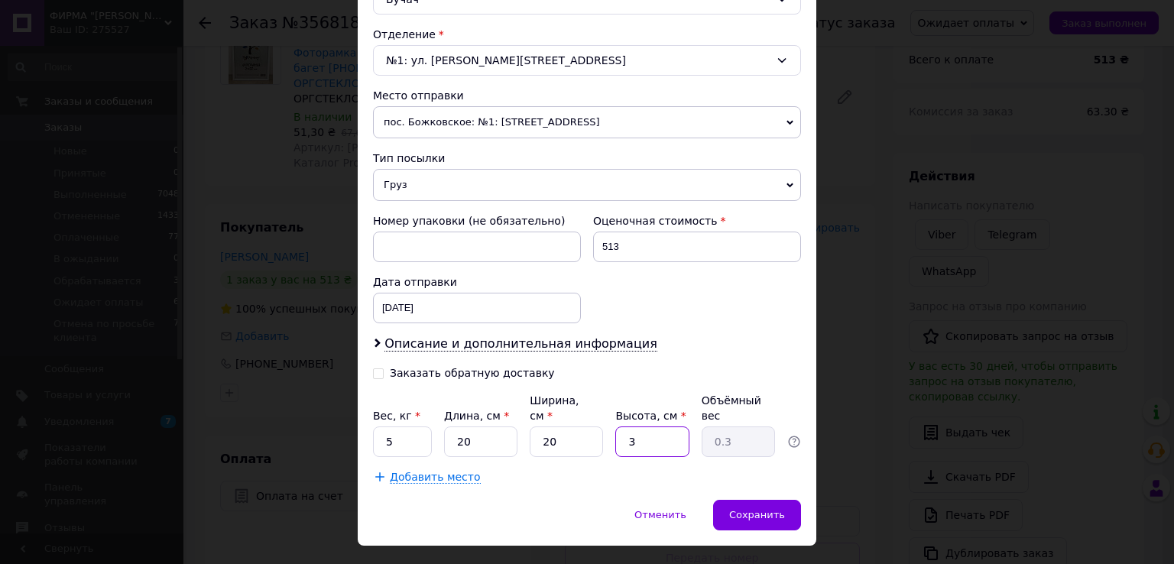
type input "3"
type input "30"
click at [416, 426] on input "5" at bounding box center [402, 441] width 59 height 31
type input "3"
click at [763, 509] on span "Сохранить" at bounding box center [757, 514] width 56 height 11
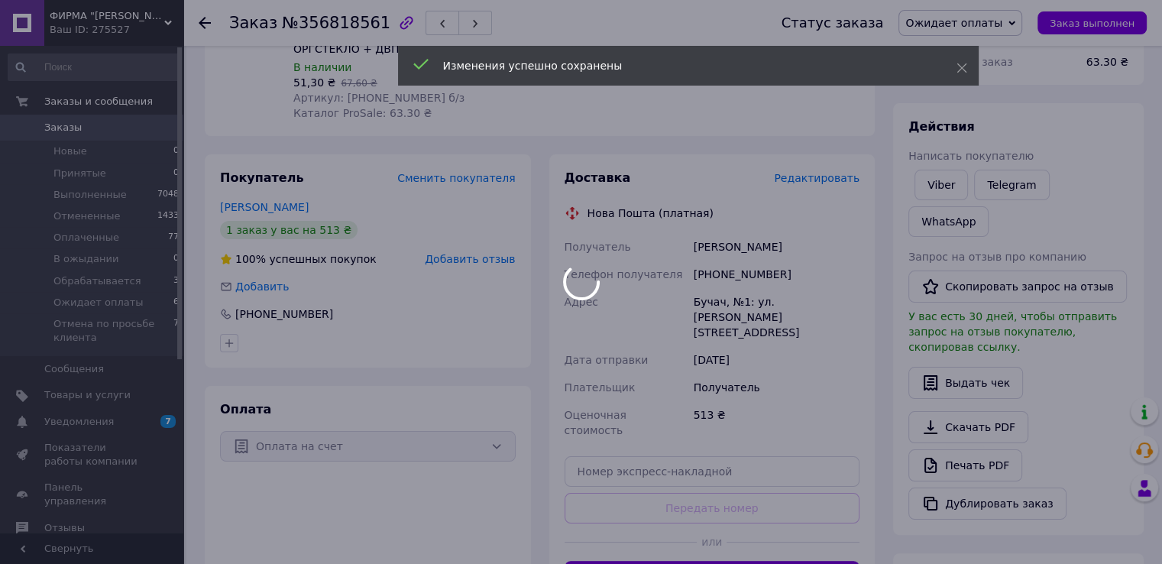
scroll to position [229, 0]
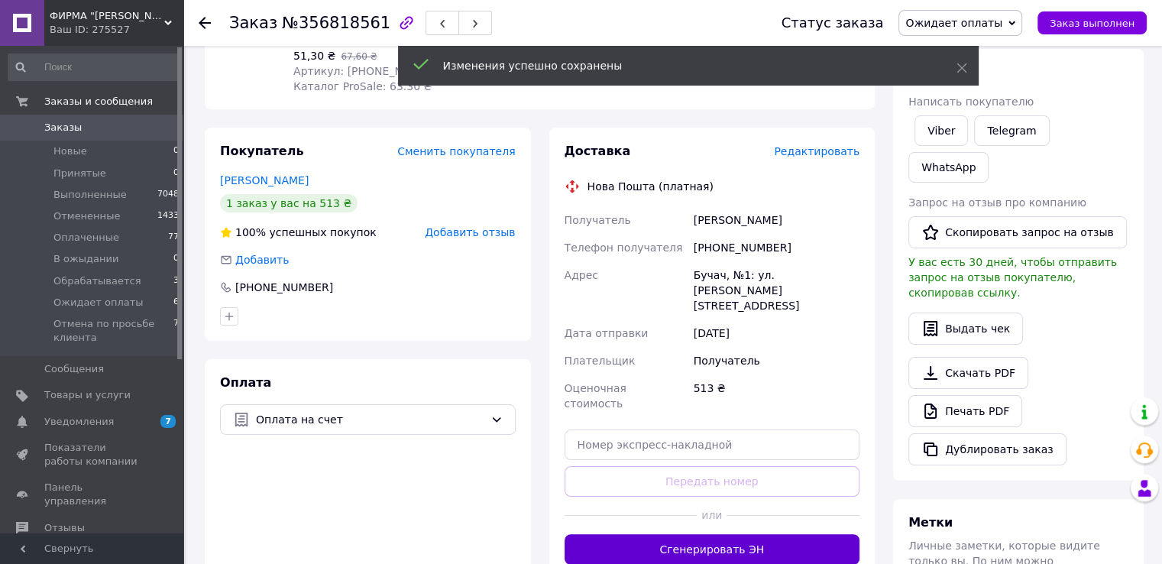
click at [821, 534] on button "Сгенерировать ЭН" at bounding box center [713, 549] width 296 height 31
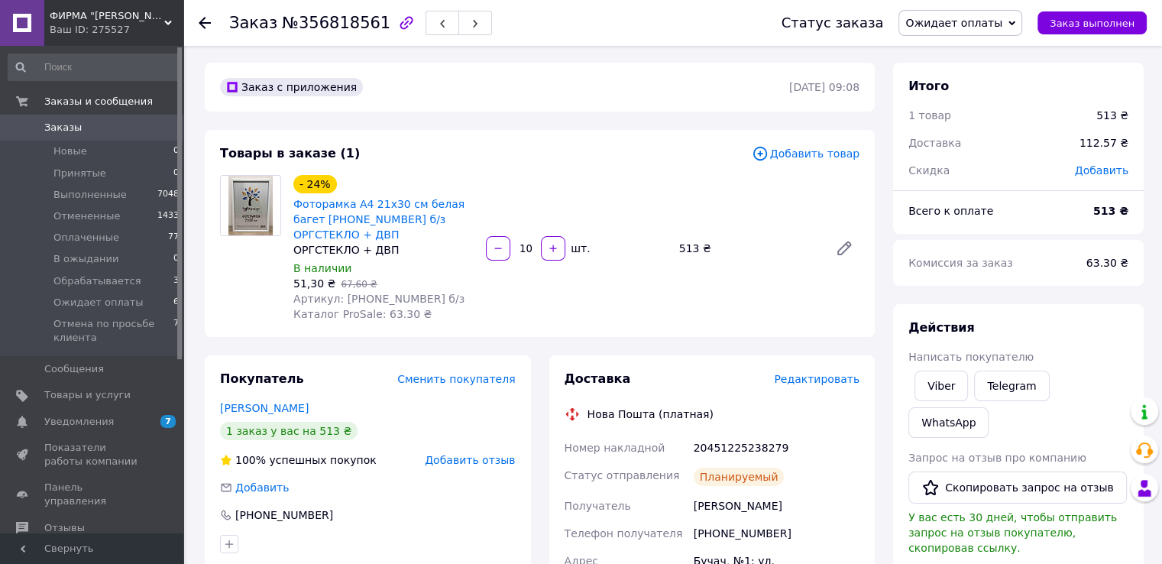
scroll to position [0, 0]
click at [991, 35] on span "Ожидает оплаты" at bounding box center [961, 23] width 124 height 26
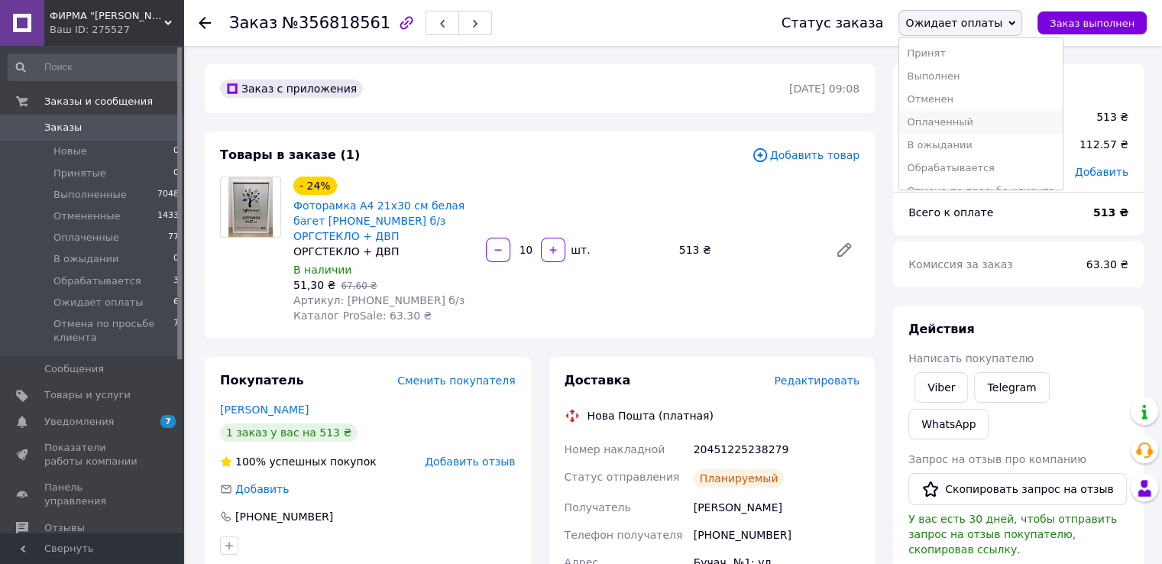
click at [977, 129] on li "Оплаченный" at bounding box center [981, 122] width 163 height 23
click at [549, 520] on div "Доставка Редактировать Нова Пошта (платная) Номер накладной 20451225238279 Стат…" at bounding box center [712, 573] width 326 height 433
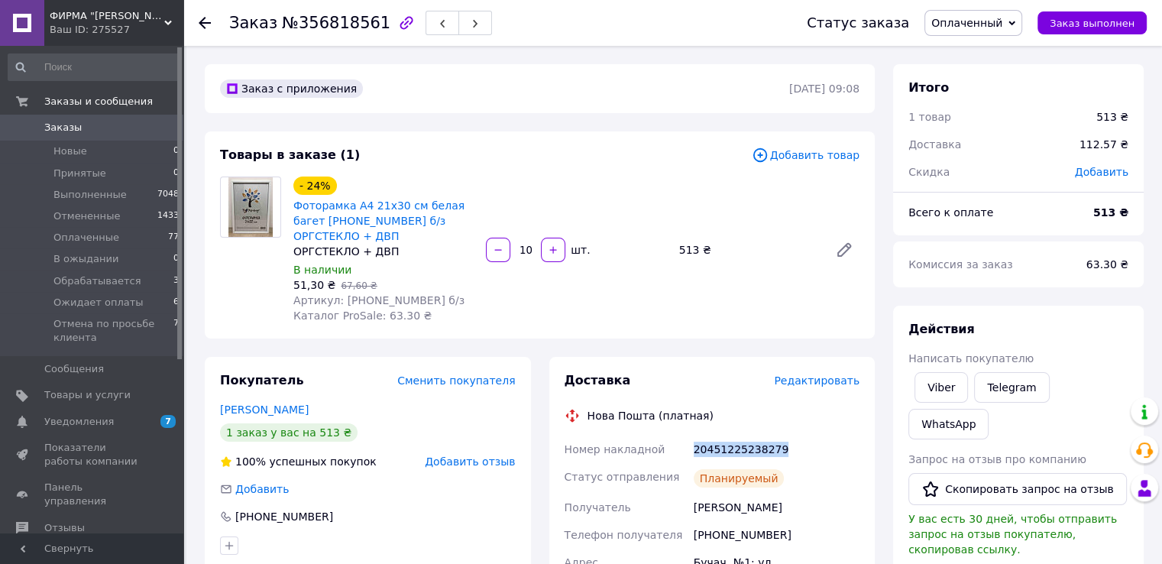
drag, startPoint x: 694, startPoint y: 434, endPoint x: 836, endPoint y: 426, distance: 142.4
click at [836, 436] on div "20451225238279" at bounding box center [777, 450] width 172 height 28
copy div "20451225238279"
click at [76, 157] on span "Новые" at bounding box center [70, 151] width 34 height 14
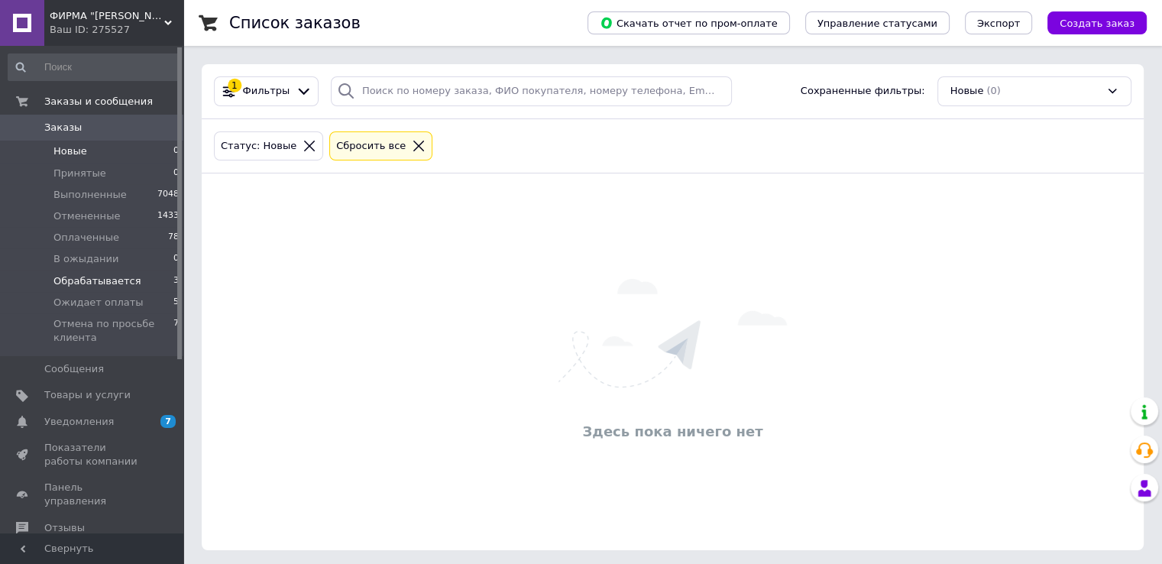
click at [90, 278] on span "Обрабатывается" at bounding box center [96, 281] width 87 height 14
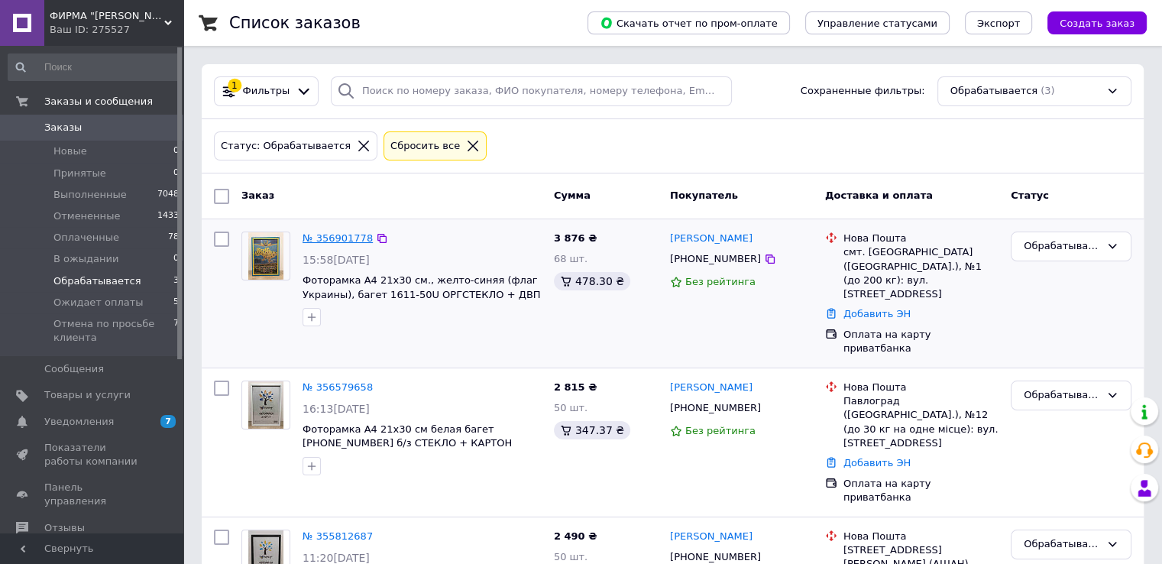
click at [310, 234] on link "№ 356901778" at bounding box center [338, 237] width 70 height 11
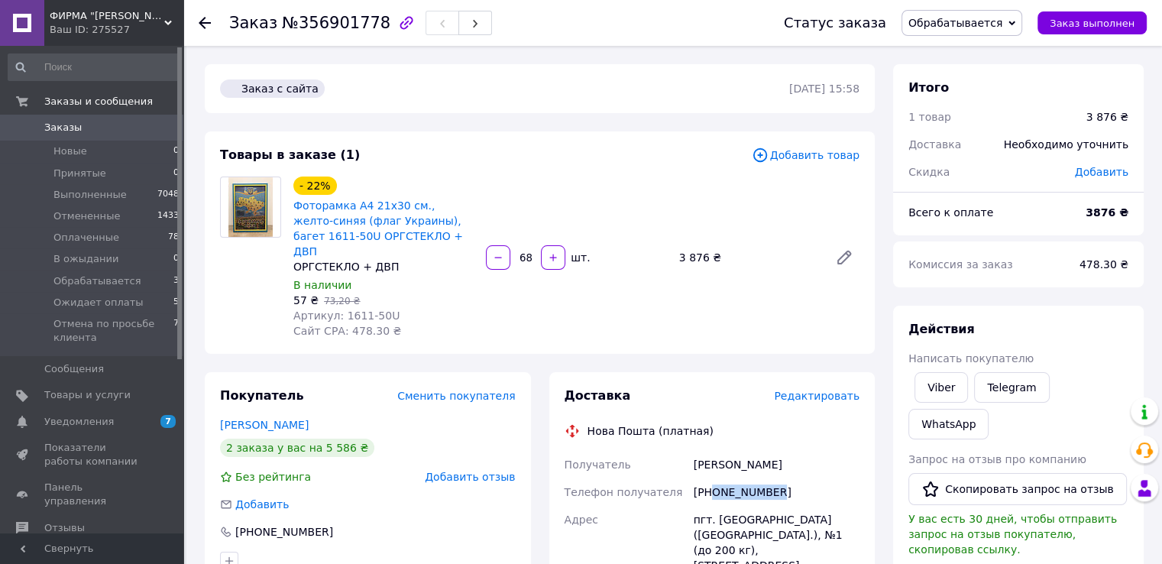
drag, startPoint x: 713, startPoint y: 479, endPoint x: 783, endPoint y: 481, distance: 69.6
click at [783, 481] on div "[PHONE_NUMBER]" at bounding box center [777, 492] width 172 height 28
copy div "0951664927"
drag, startPoint x: 745, startPoint y: 450, endPoint x: 689, endPoint y: 447, distance: 56.6
click at [689, 451] on div "Получатель Томіленко Ольга Телефон получателя +380951664927 Адрес пгт. Высокопо…" at bounding box center [713, 564] width 302 height 226
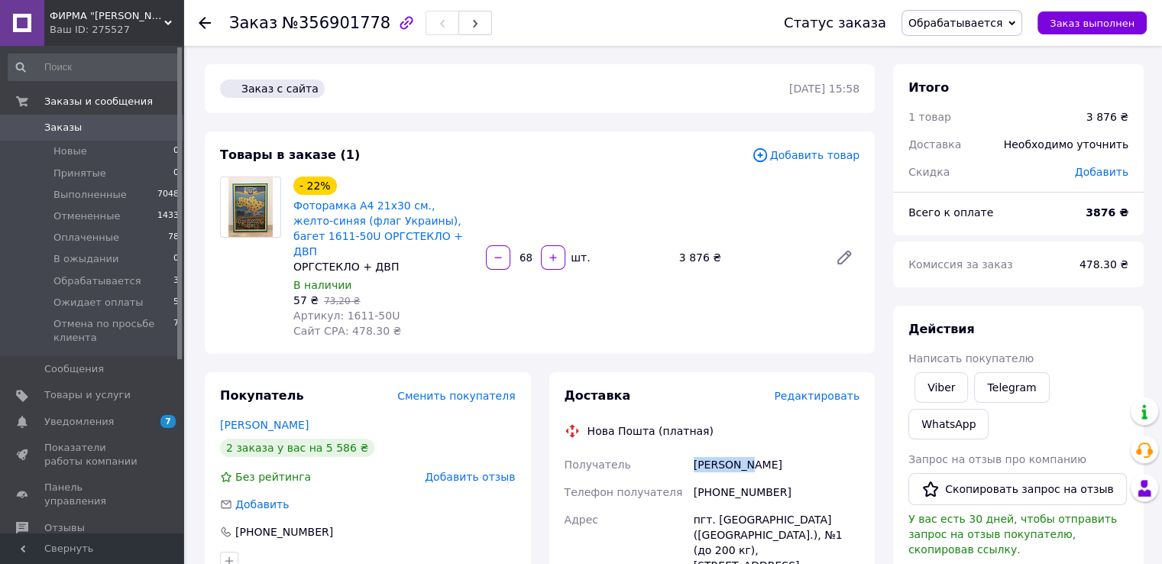
copy div "Получатель Томіленко"
drag, startPoint x: 747, startPoint y: 450, endPoint x: 780, endPoint y: 456, distance: 33.4
click at [780, 456] on div "[PERSON_NAME]" at bounding box center [777, 465] width 172 height 28
copy div "[PERSON_NAME]"
drag, startPoint x: 715, startPoint y: 508, endPoint x: 776, endPoint y: 508, distance: 61.1
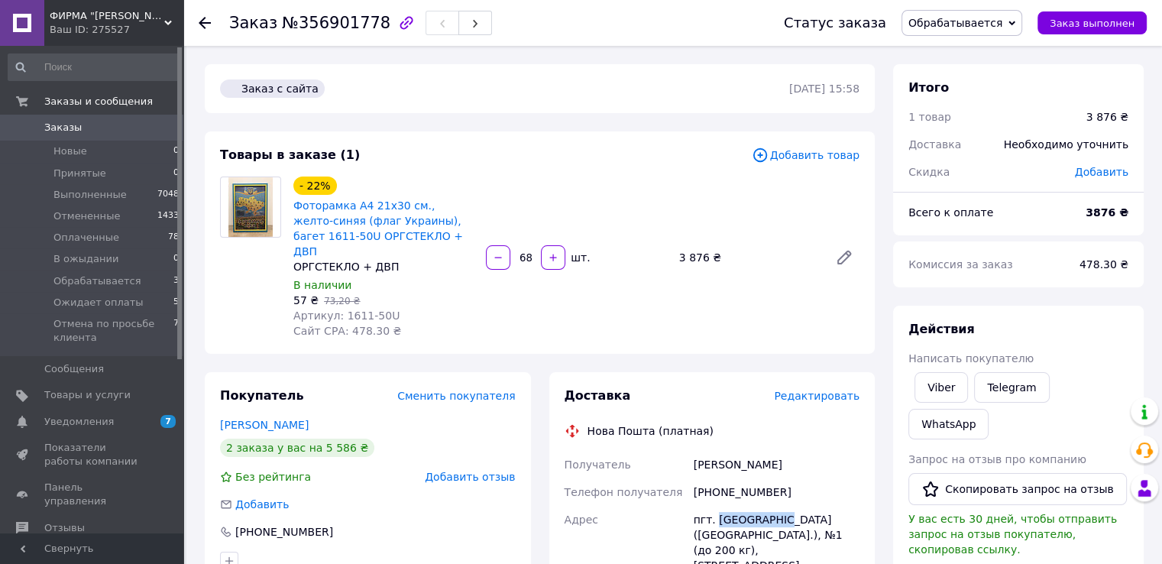
click at [776, 508] on div "пгт. [GEOGRAPHIC_DATA] ([GEOGRAPHIC_DATA].), №1 (до 200 кг), ул. Освободителей,…" at bounding box center [777, 542] width 172 height 73
copy div "Высокополье"
click at [65, 150] on span "Новые" at bounding box center [70, 151] width 34 height 14
